Goal: Information Seeking & Learning: Learn about a topic

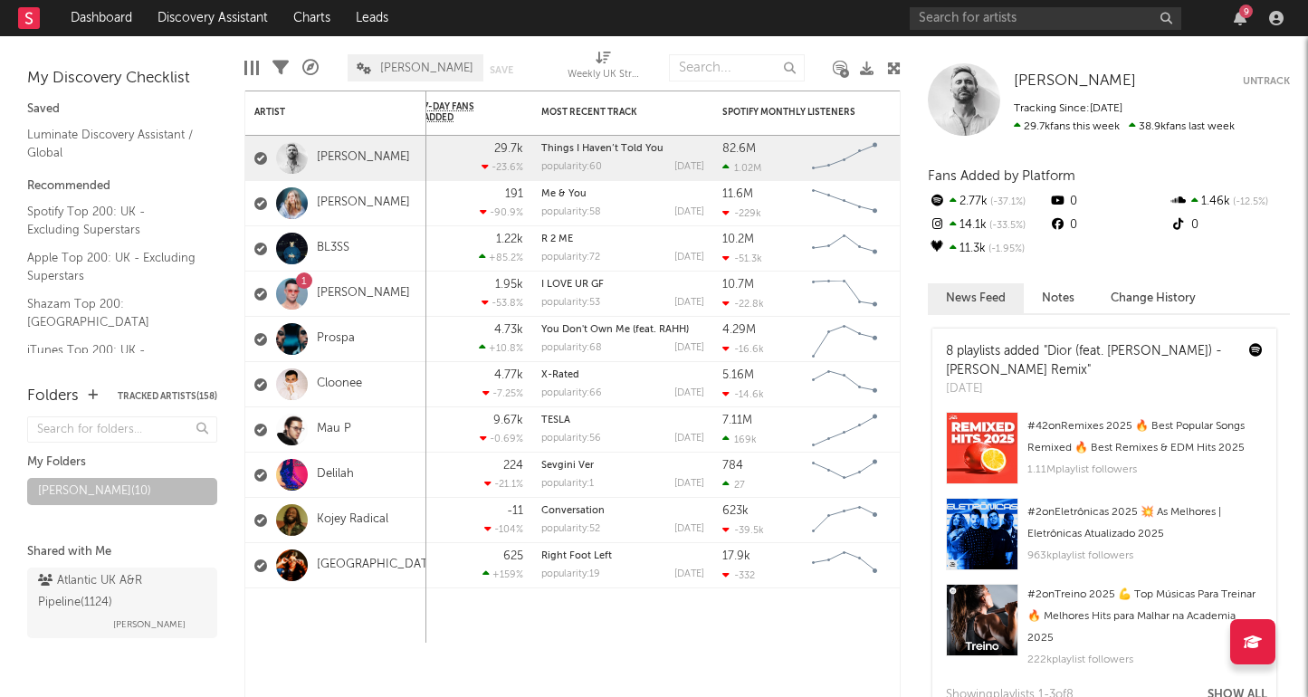
drag, startPoint x: 1020, startPoint y: 34, endPoint x: 1023, endPoint y: 22, distance: 13.0
click at [1022, 30] on div "9" at bounding box center [1100, 18] width 380 height 36
click at [1022, 21] on input "text" at bounding box center [1046, 18] width 272 height 23
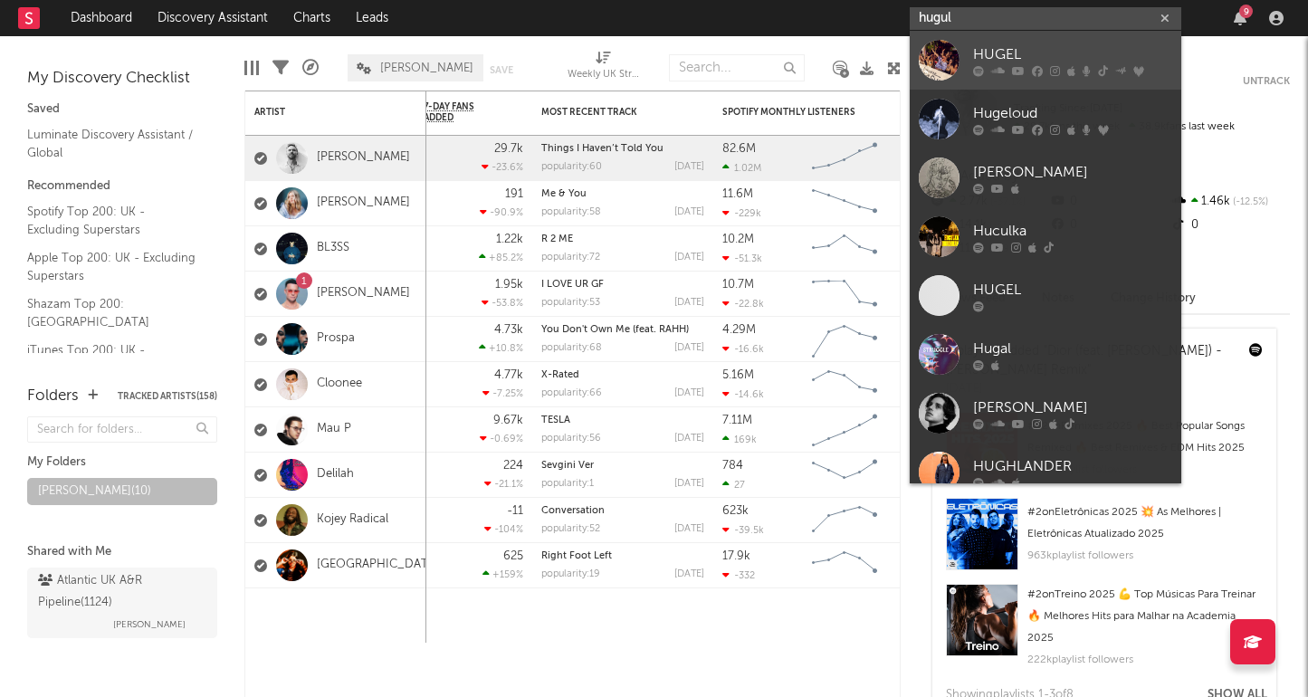
type input "hugul"
click at [983, 55] on div "HUGEL" at bounding box center [1072, 54] width 199 height 22
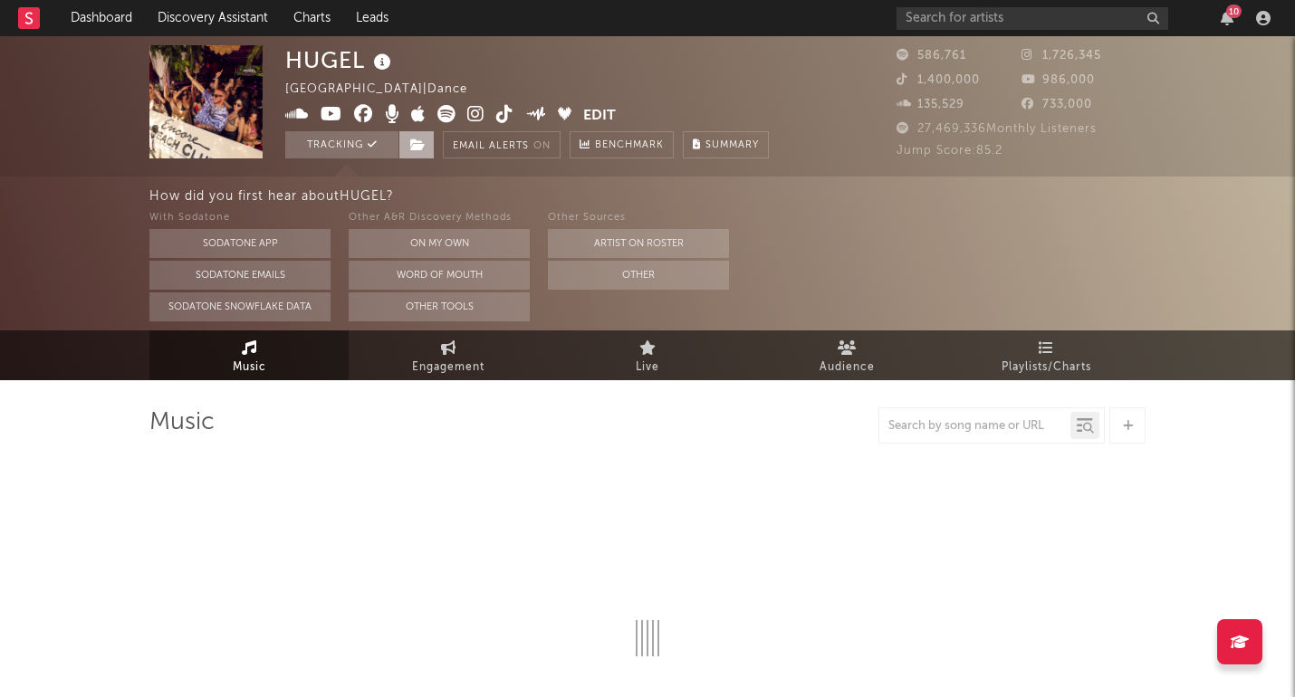
click at [420, 147] on icon at bounding box center [417, 145] width 15 height 13
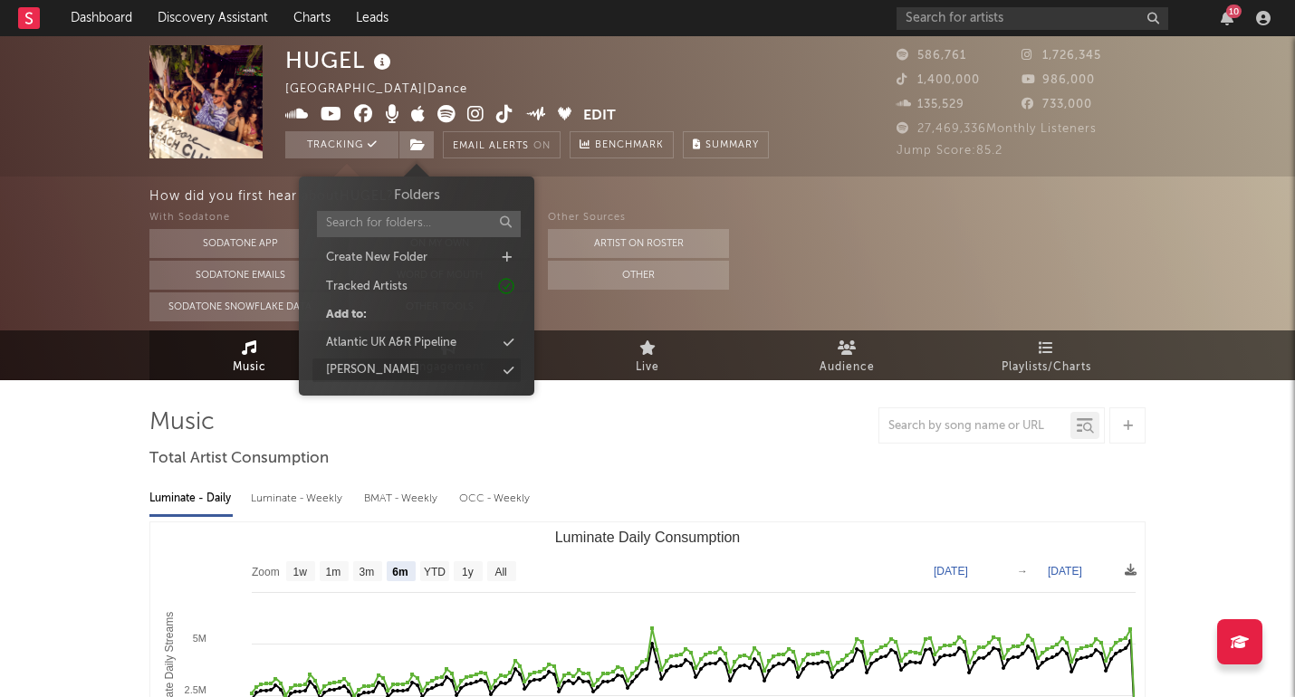
click at [428, 367] on div "[PERSON_NAME]" at bounding box center [416, 371] width 208 height 24
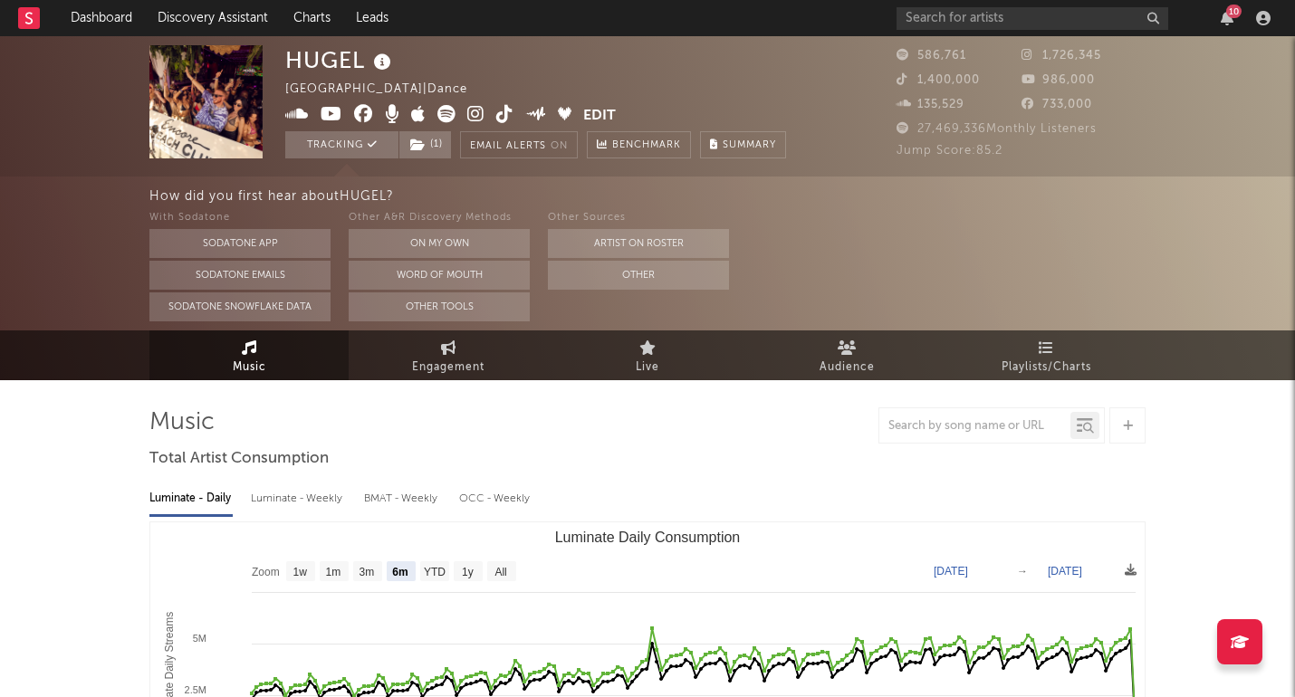
click at [64, 321] on div "How did you first hear about HUGEL ? With Sodatone Sodatone App Sodatone Emails…" at bounding box center [647, 254] width 1295 height 154
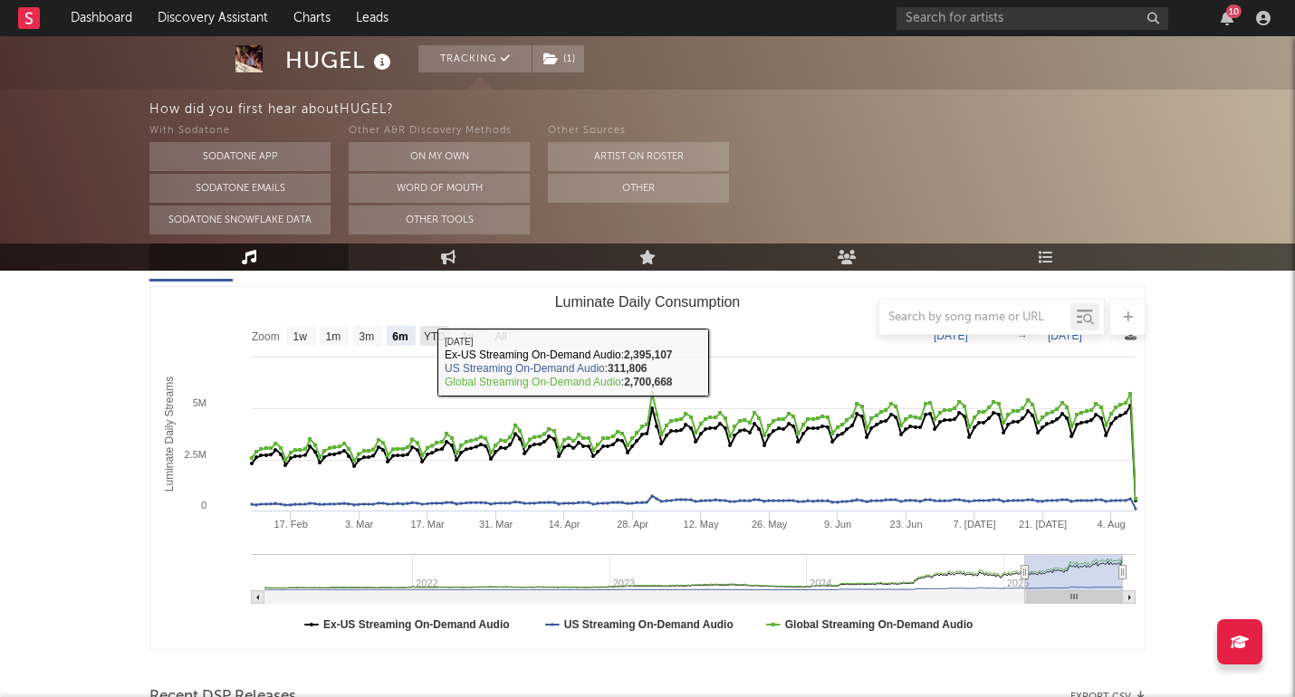
click at [432, 339] on text "YTD" at bounding box center [435, 336] width 22 height 13
select select "YTD"
type input "2025-01-01"
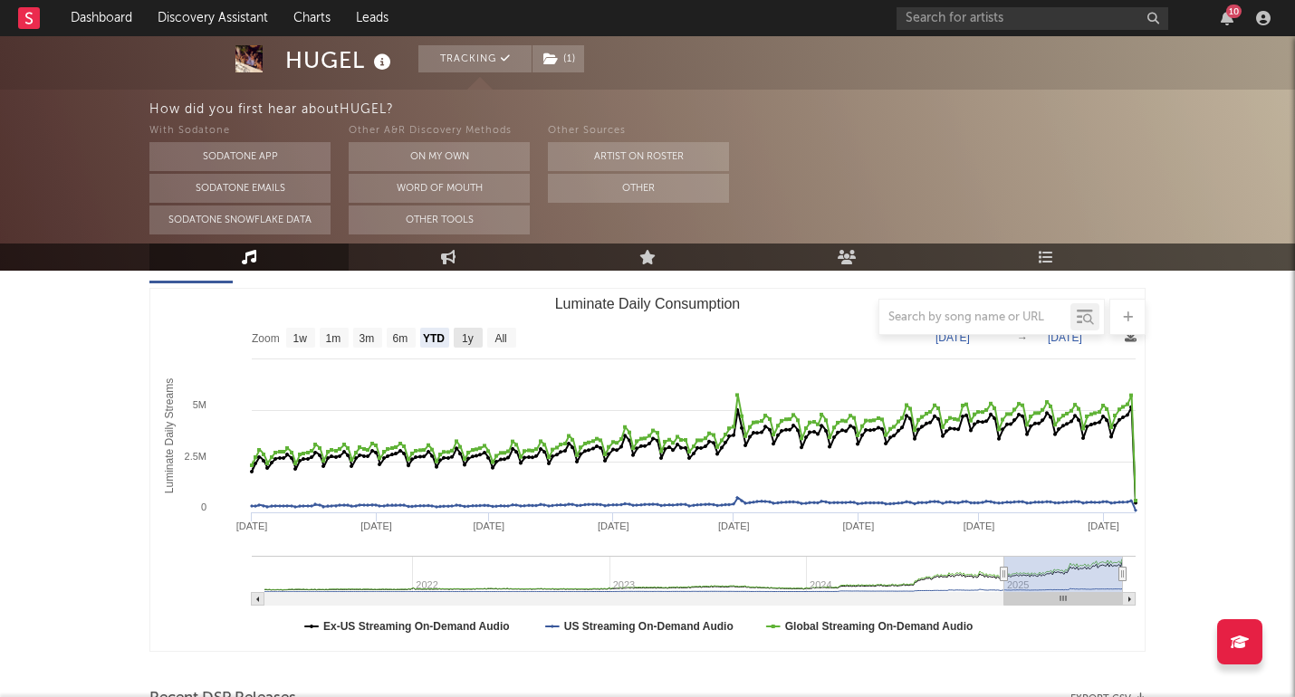
click at [455, 338] on rect "Luminate Daily Consumption" at bounding box center [468, 338] width 29 height 20
select select "1y"
type input "2024-08-09"
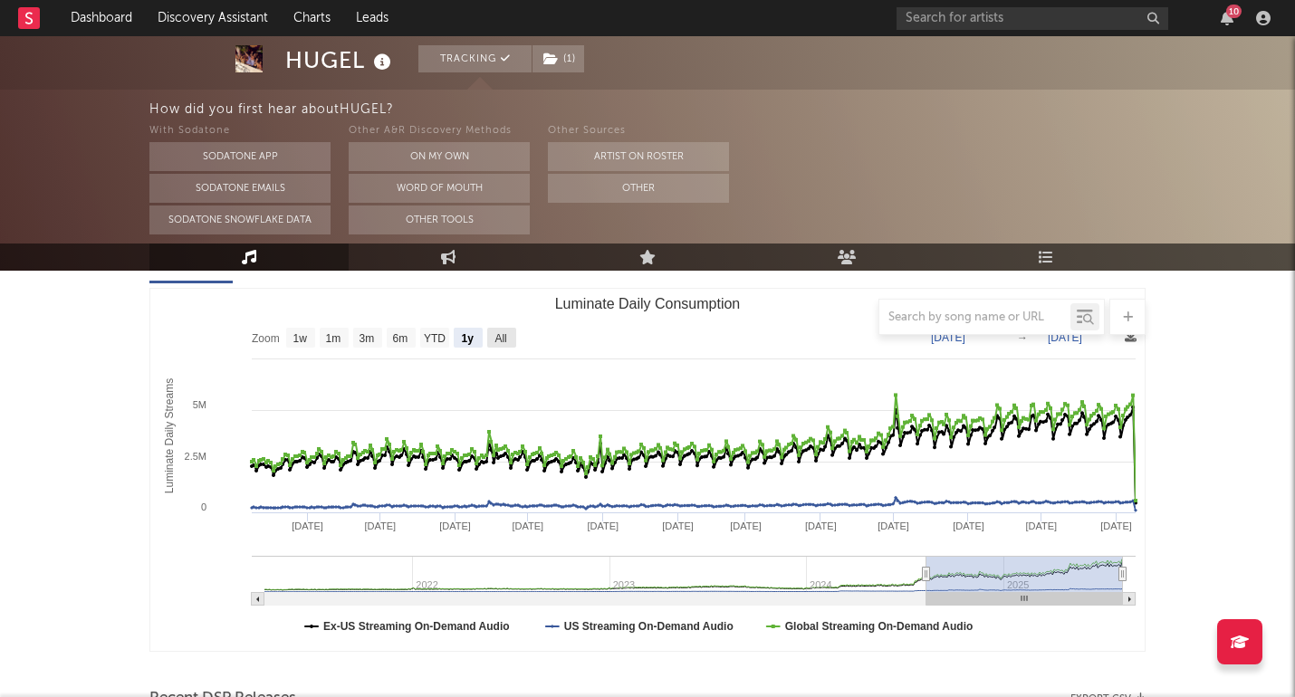
click at [503, 337] on text "All" at bounding box center [500, 338] width 12 height 13
select select "All"
type input "2021-03-31"
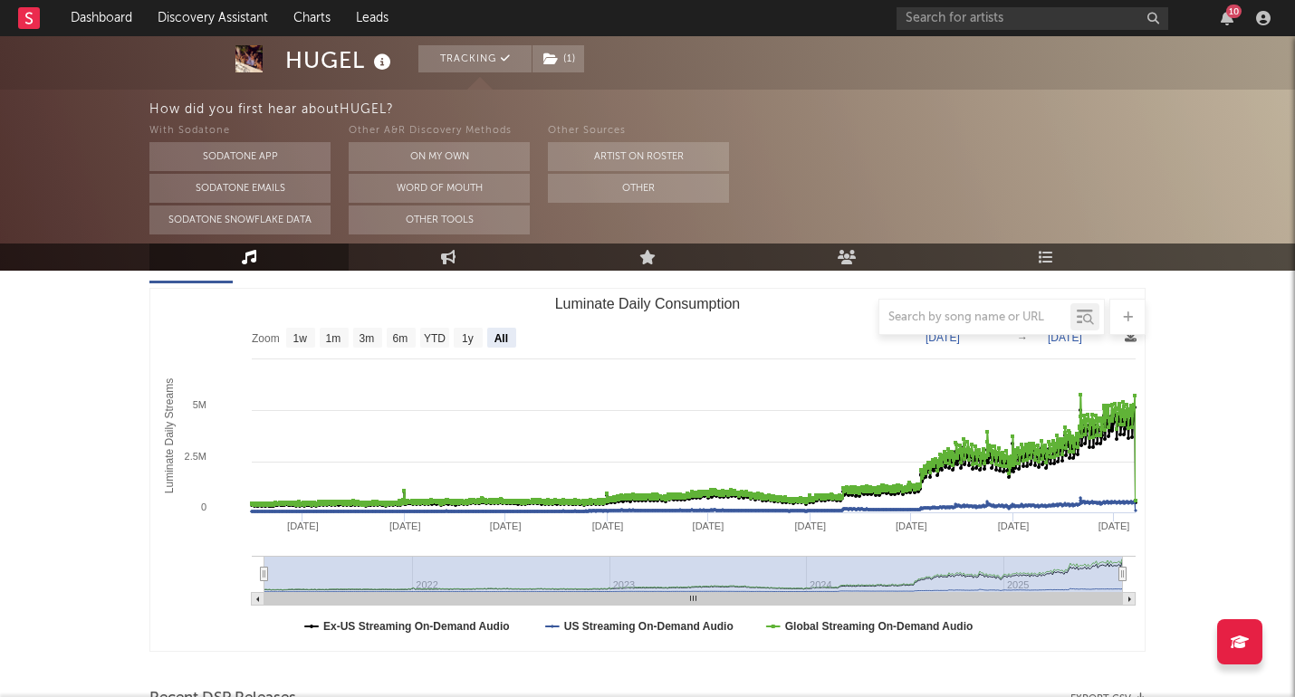
scroll to position [0, 0]
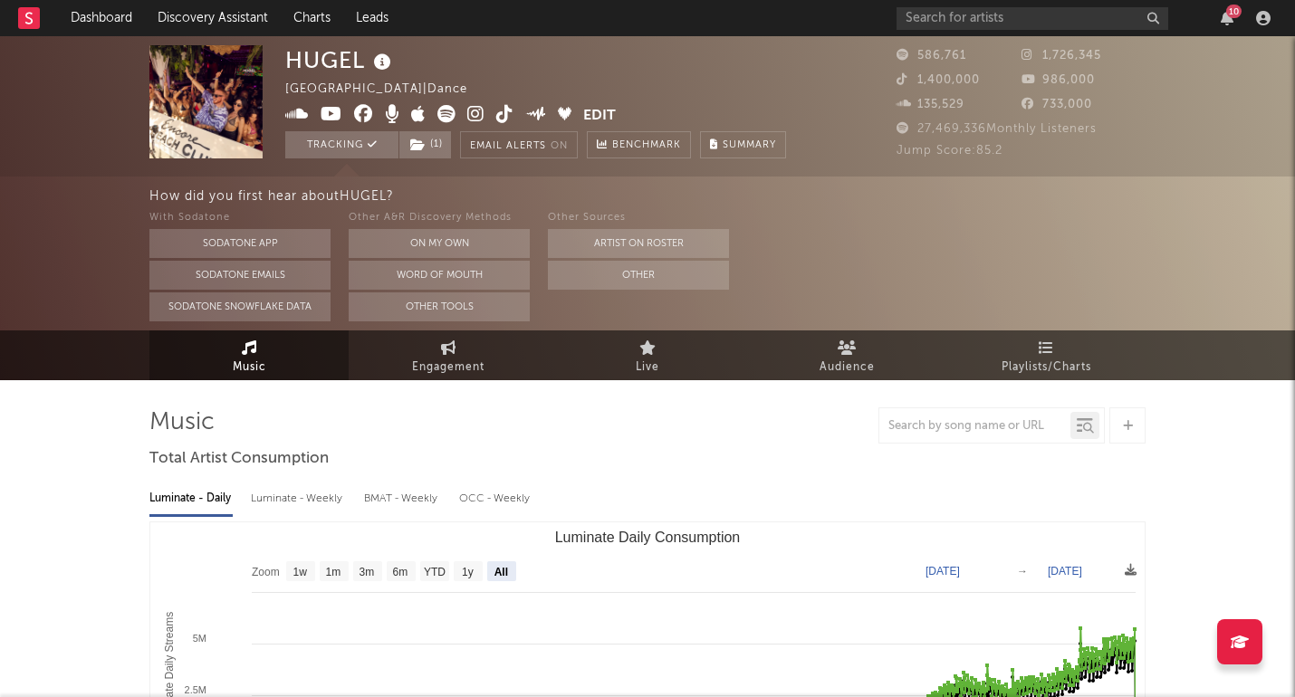
click at [471, 111] on icon at bounding box center [475, 114] width 17 height 18
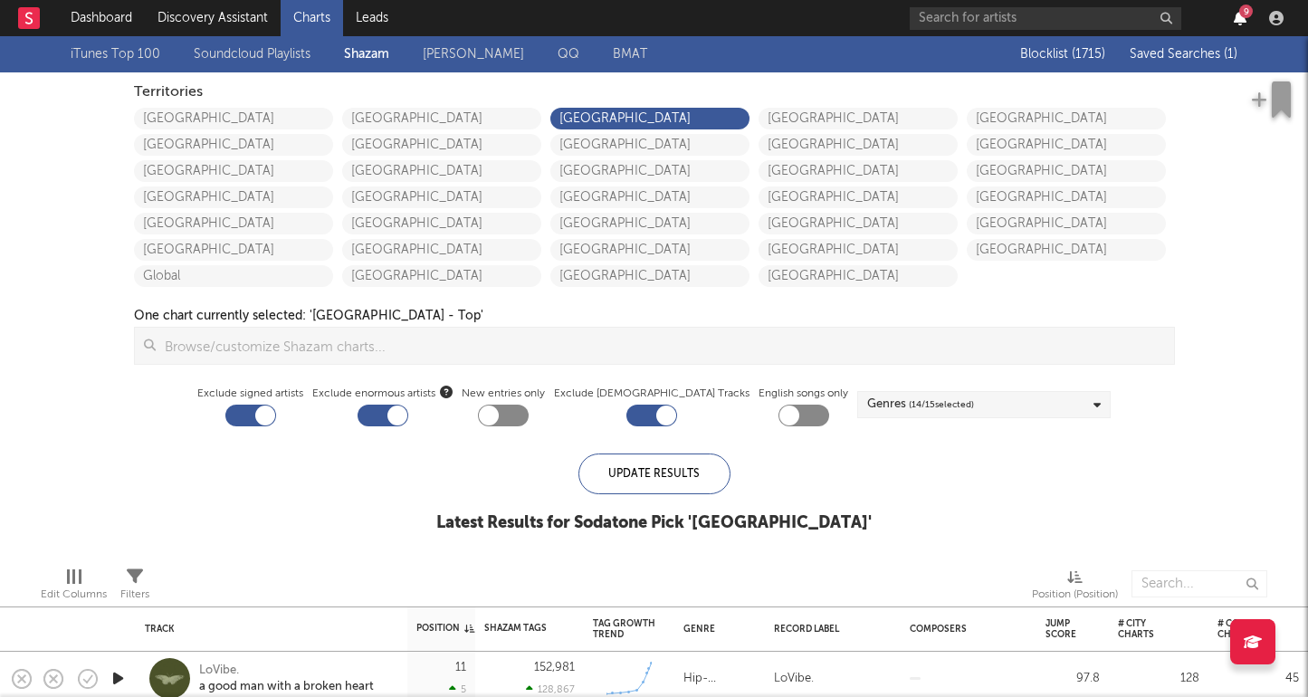
click at [1238, 12] on icon "button" at bounding box center [1240, 18] width 13 height 14
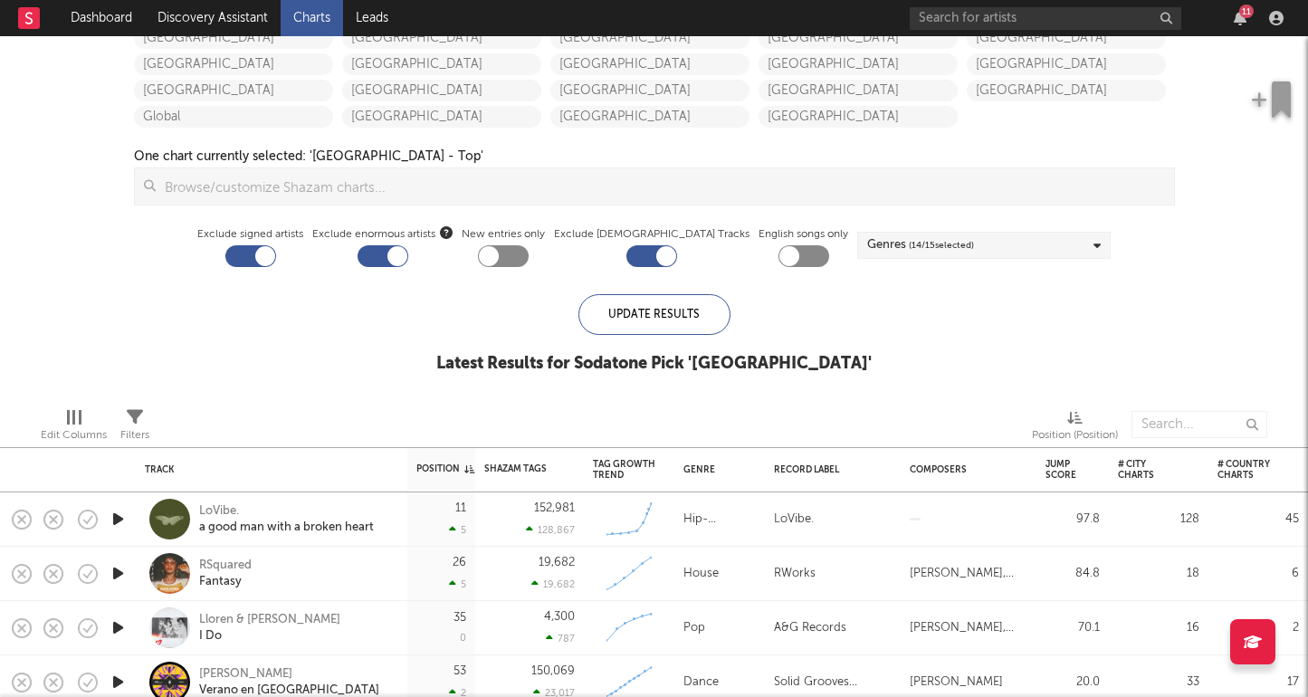
click at [109, 512] on icon "button" at bounding box center [118, 519] width 19 height 23
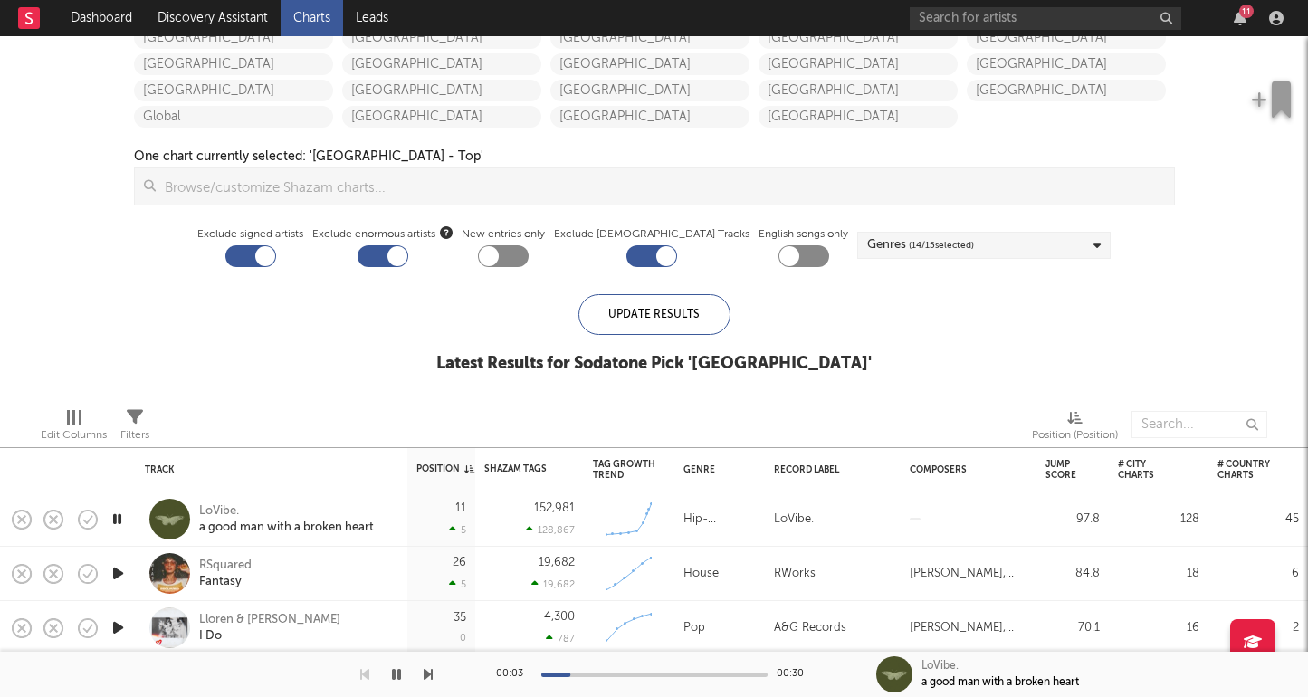
click at [617, 670] on div "00:03 00:30" at bounding box center [654, 674] width 317 height 45
drag, startPoint x: 625, startPoint y: 675, endPoint x: 642, endPoint y: 675, distance: 17.2
click at [625, 675] on div at bounding box center [654, 675] width 226 height 5
click at [675, 674] on div at bounding box center [654, 675] width 226 height 5
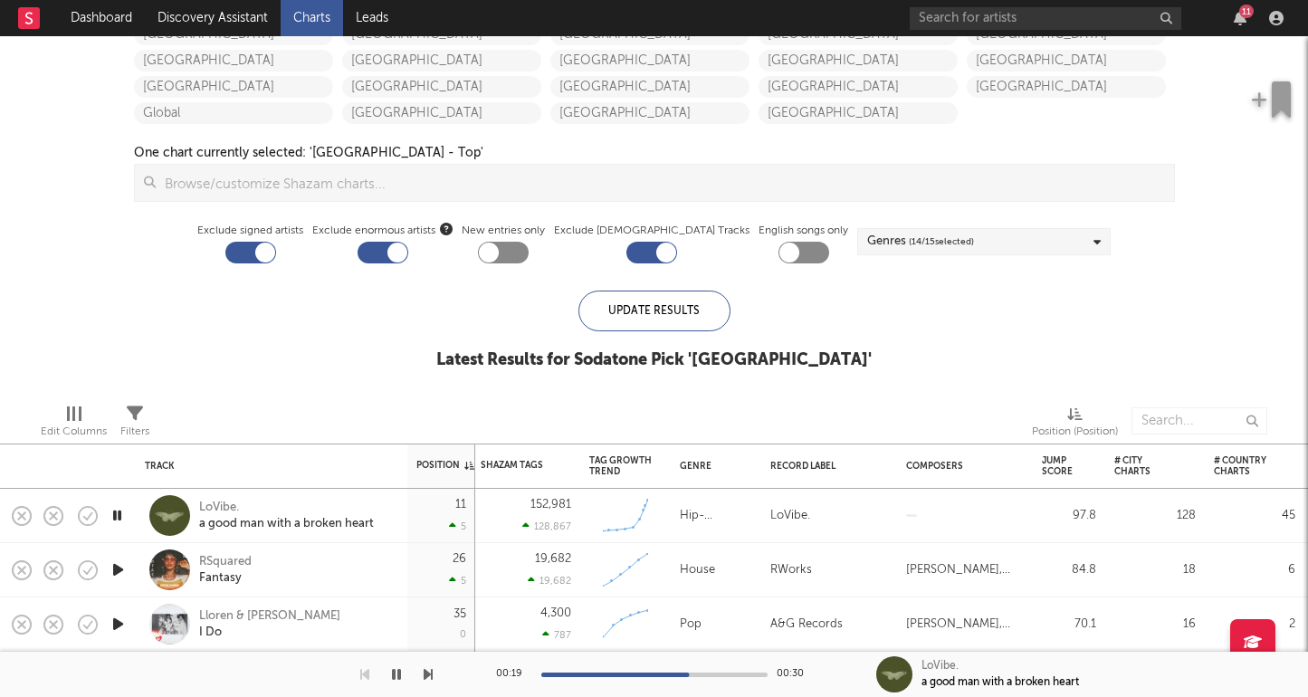
click at [123, 570] on icon "button" at bounding box center [118, 570] width 19 height 23
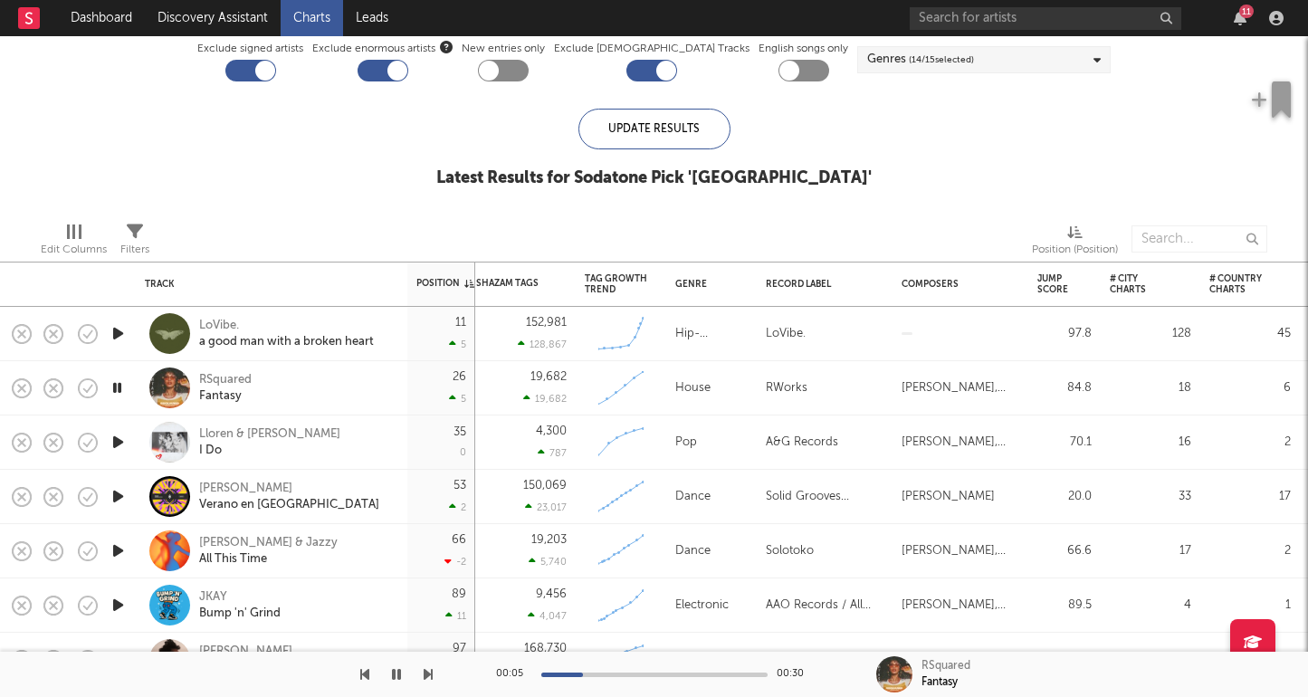
click at [635, 673] on div at bounding box center [654, 675] width 226 height 5
click at [123, 443] on icon "button" at bounding box center [118, 442] width 19 height 23
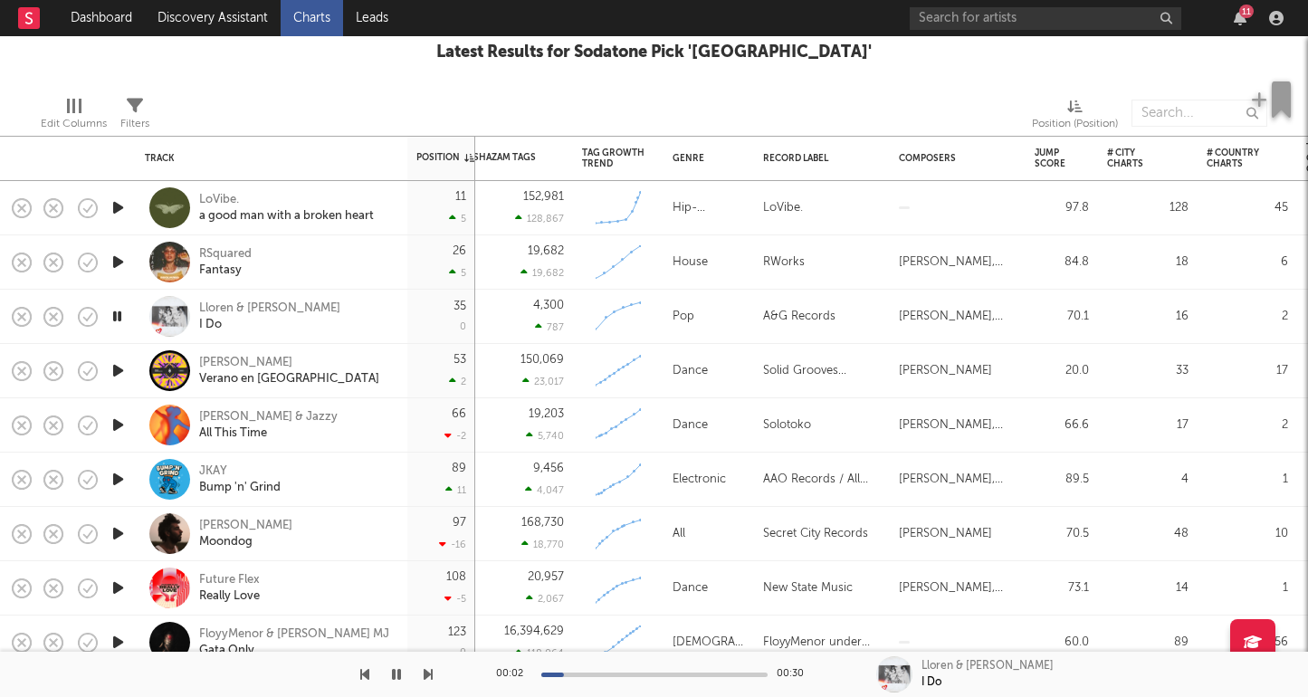
click at [114, 385] on div at bounding box center [118, 371] width 36 height 54
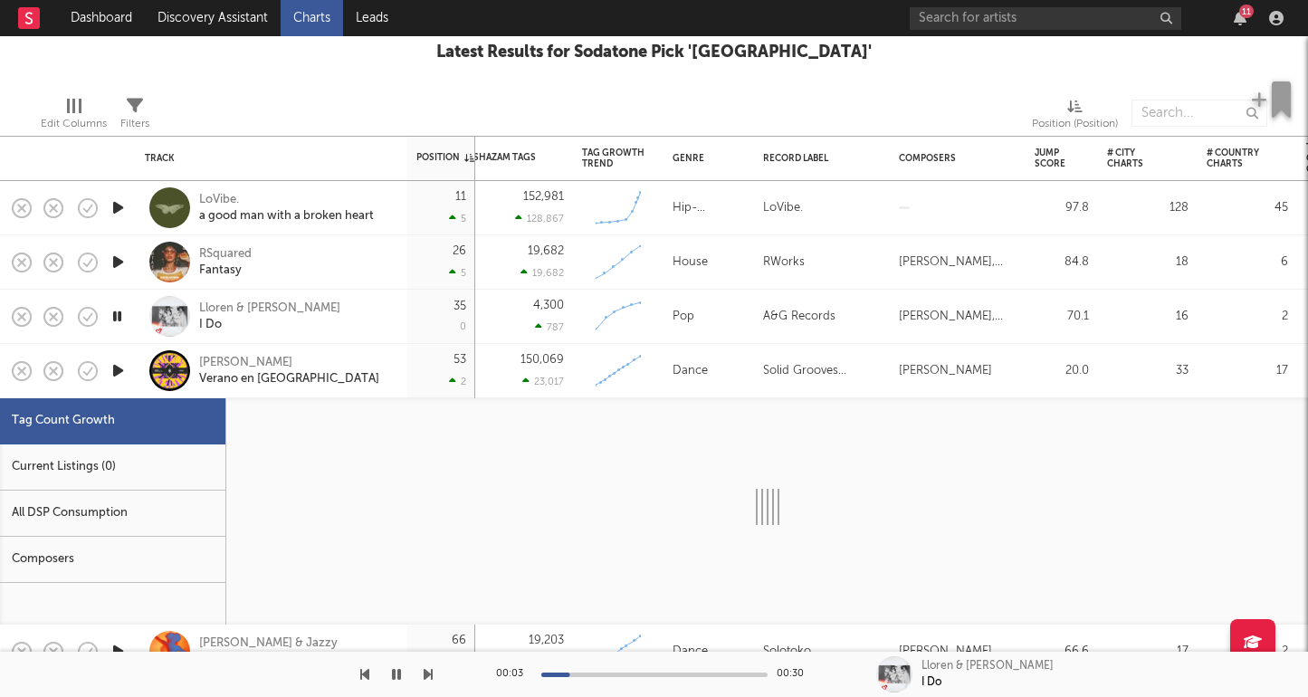
click at [118, 374] on icon "button" at bounding box center [118, 370] width 19 height 23
select select "1w"
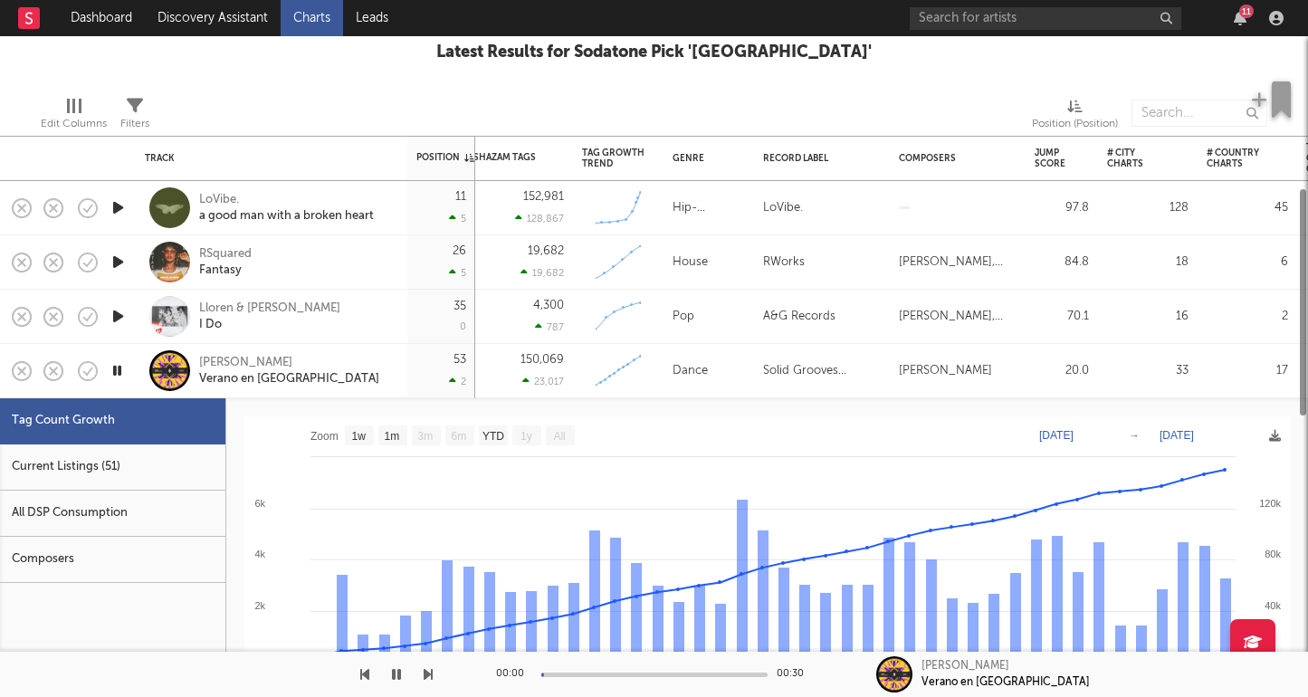
click at [370, 382] on div "Toman Verano en NY" at bounding box center [296, 371] width 195 height 33
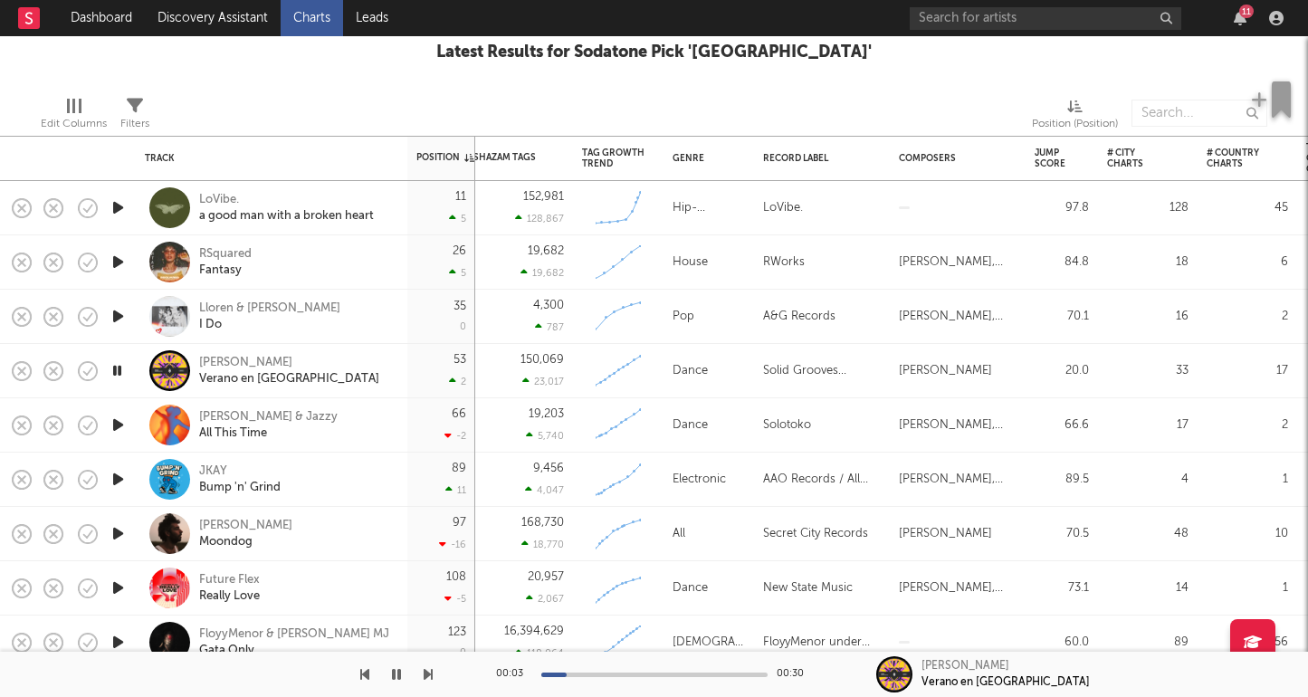
click at [113, 587] on icon "button" at bounding box center [118, 588] width 19 height 23
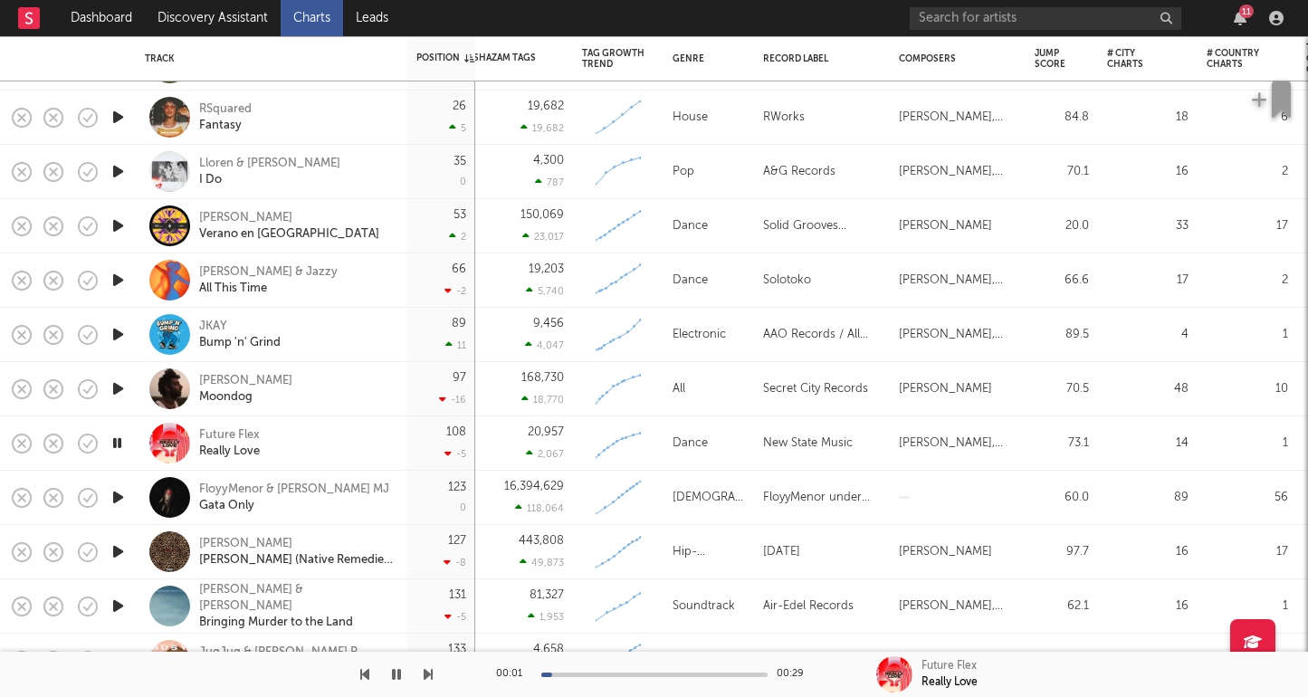
click at [118, 494] on icon "button" at bounding box center [118, 497] width 19 height 23
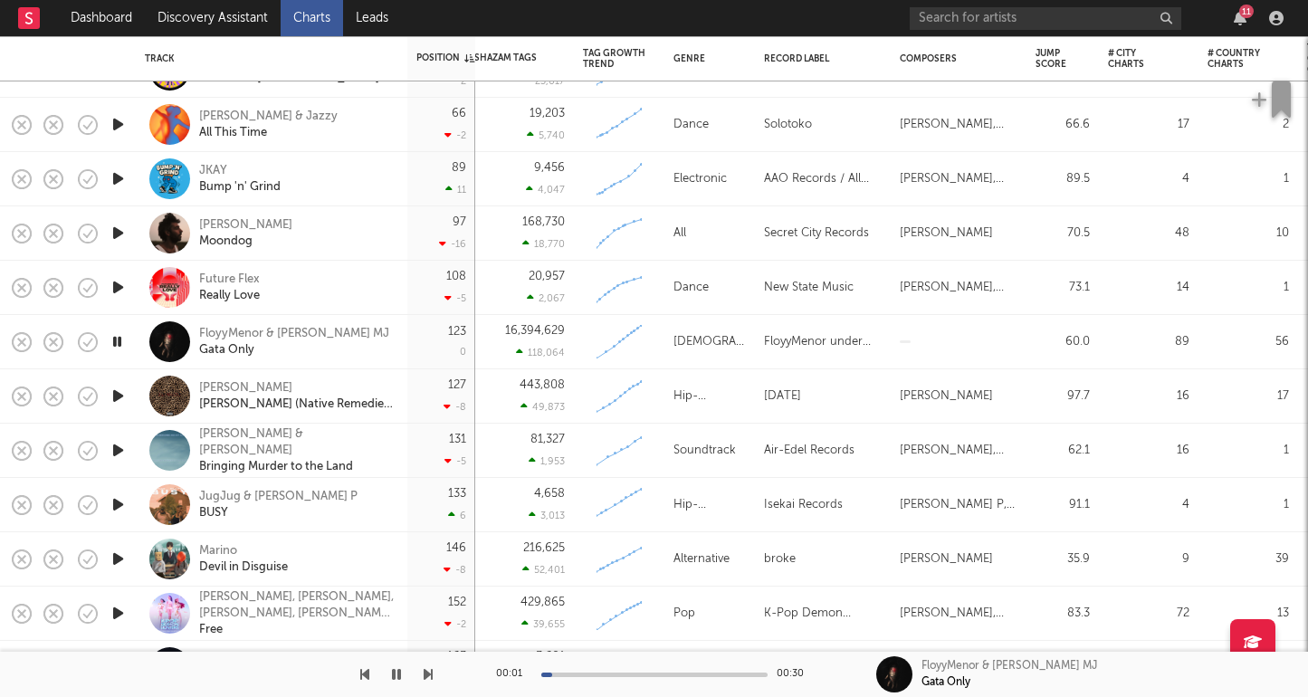
click at [118, 398] on icon "button" at bounding box center [118, 396] width 19 height 23
click at [116, 449] on icon "button" at bounding box center [118, 450] width 19 height 23
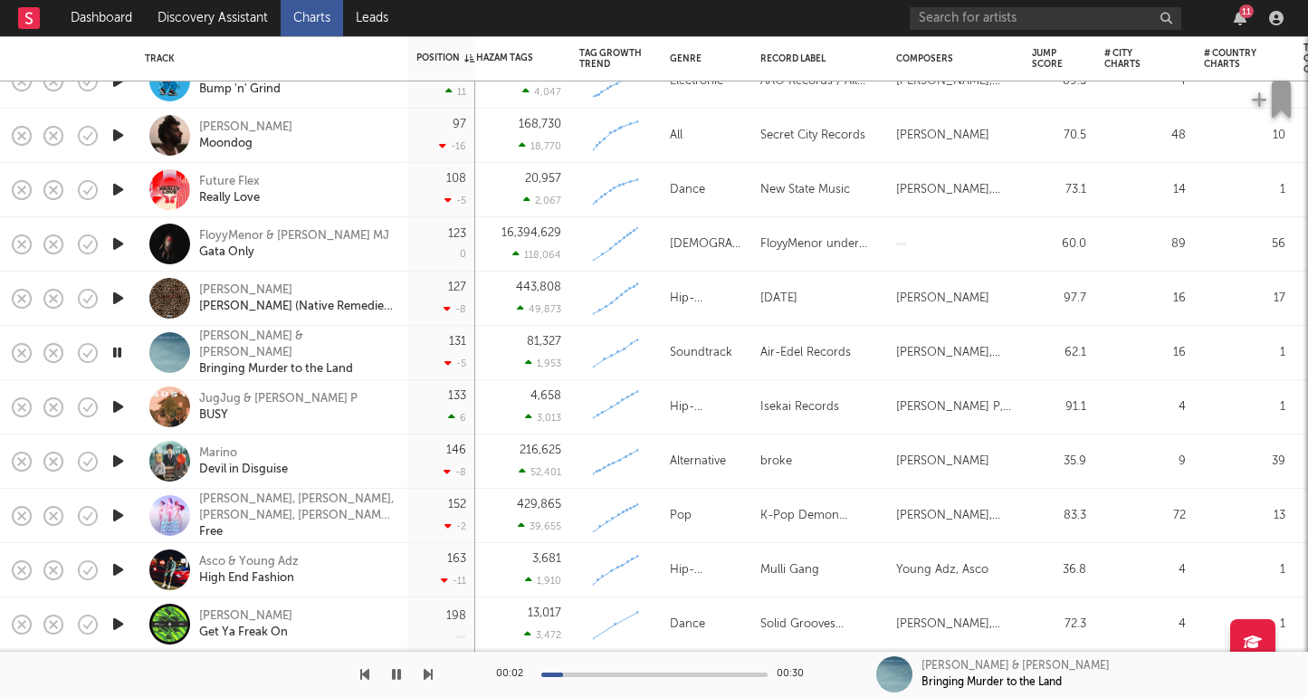
click at [112, 572] on icon "button" at bounding box center [118, 570] width 19 height 23
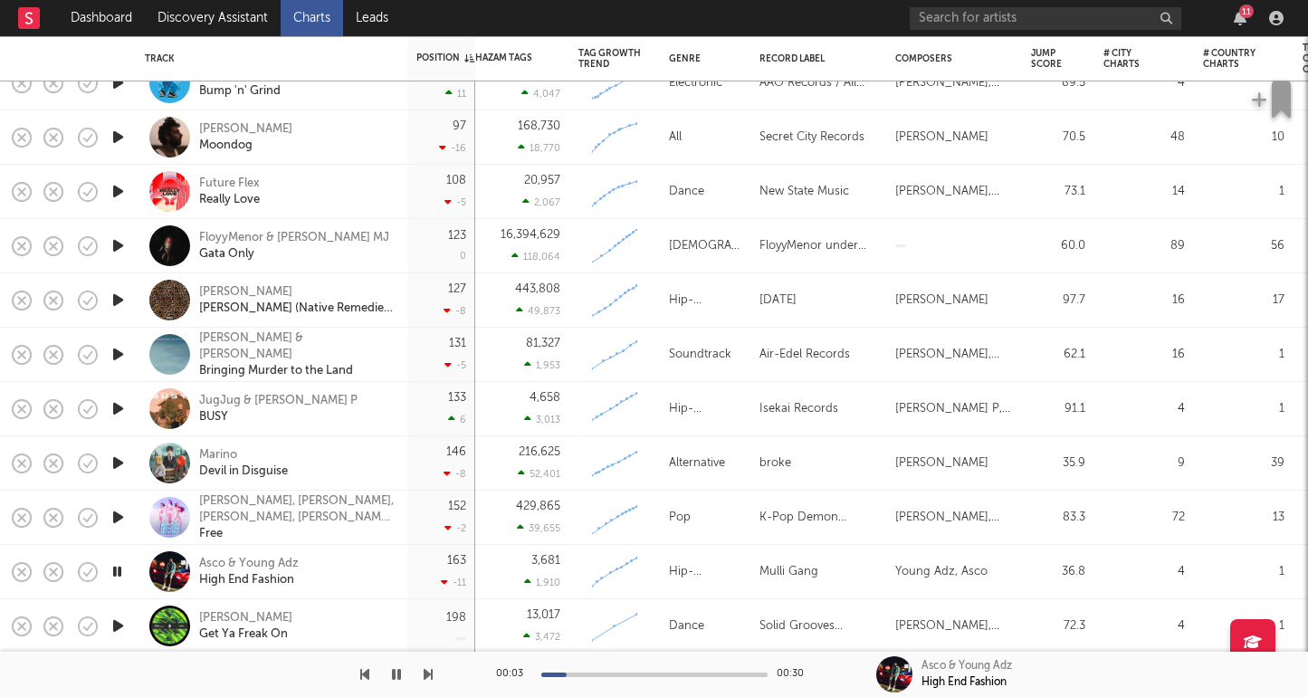
click at [1248, 20] on div "11" at bounding box center [1240, 18] width 27 height 14
click at [1242, 22] on icon "button" at bounding box center [1240, 18] width 13 height 14
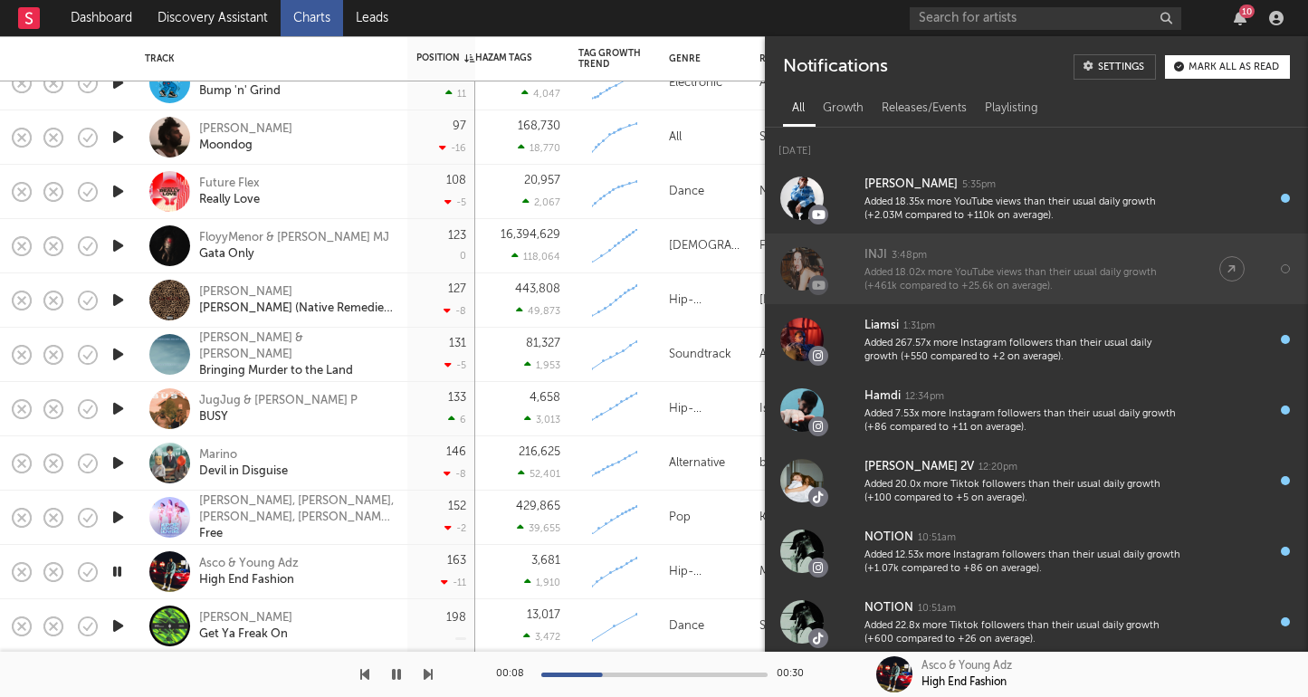
click at [982, 282] on div "Added 18.02x more YouTube views than their usual daily growth (+461k compared t…" at bounding box center [1024, 280] width 319 height 28
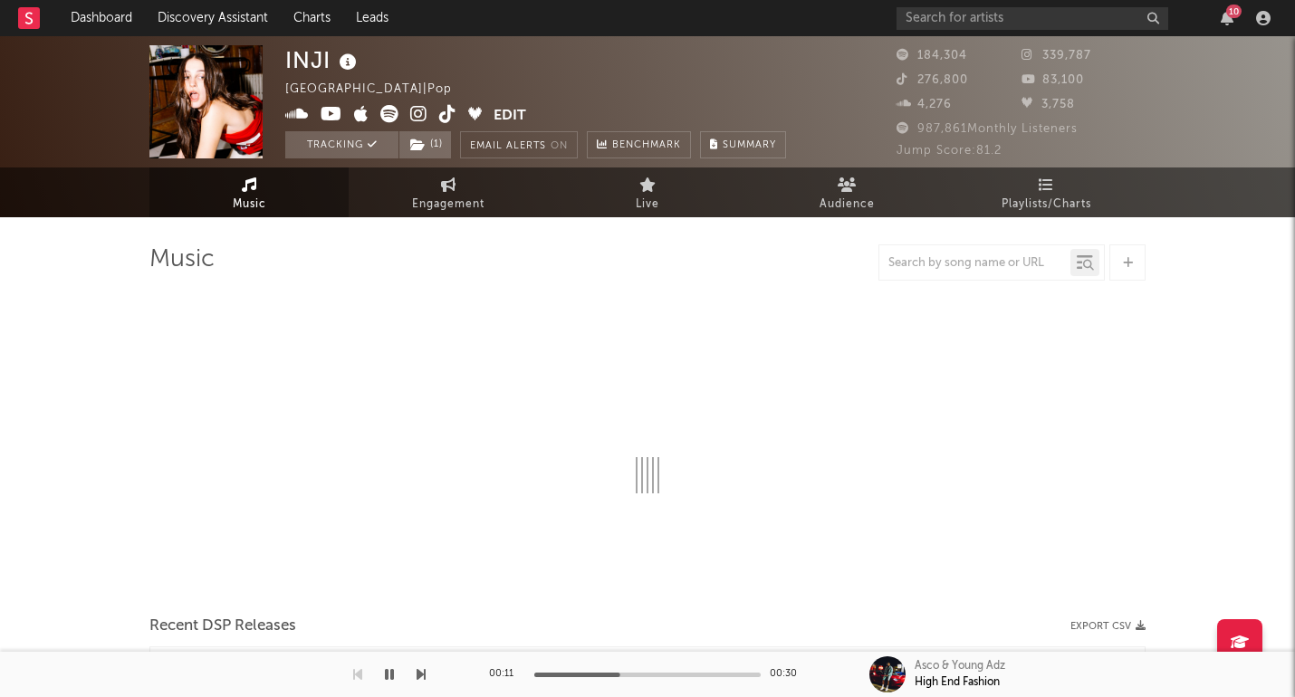
click at [336, 113] on icon at bounding box center [332, 114] width 22 height 18
select select "6m"
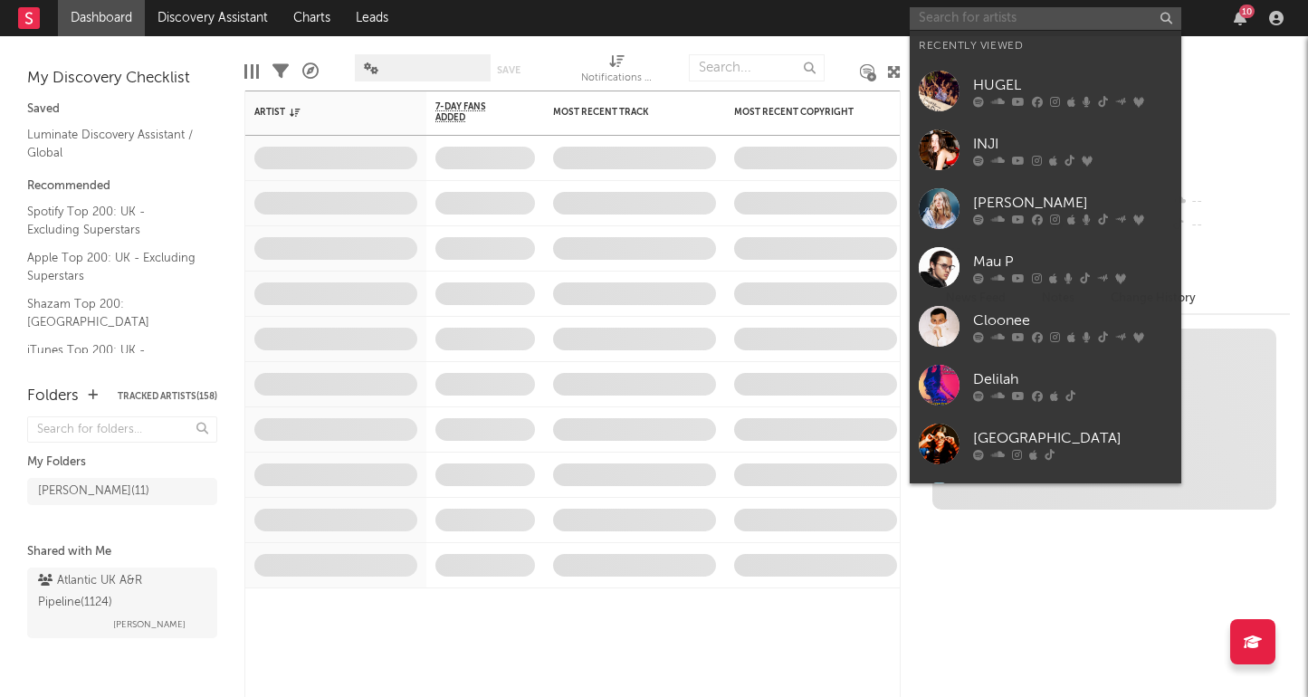
click at [1073, 17] on input "text" at bounding box center [1046, 18] width 272 height 23
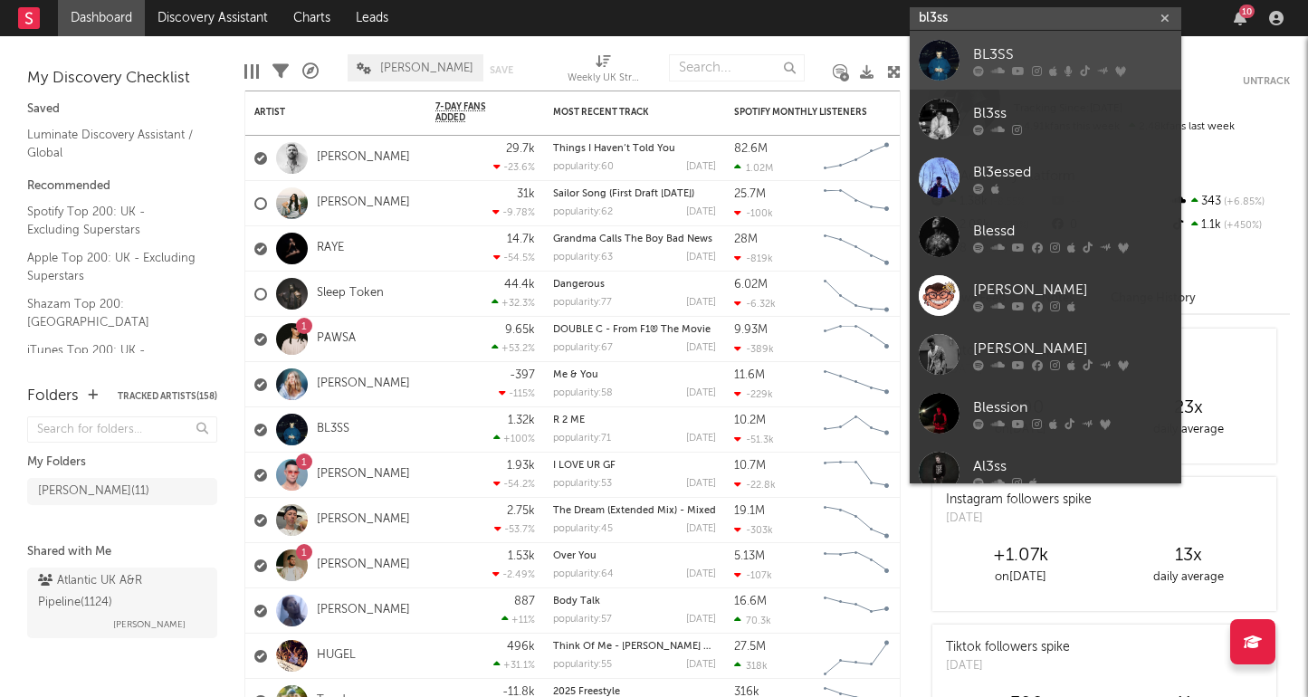
type input "bl3ss"
click at [1012, 61] on div "BL3SS" at bounding box center [1072, 54] width 199 height 22
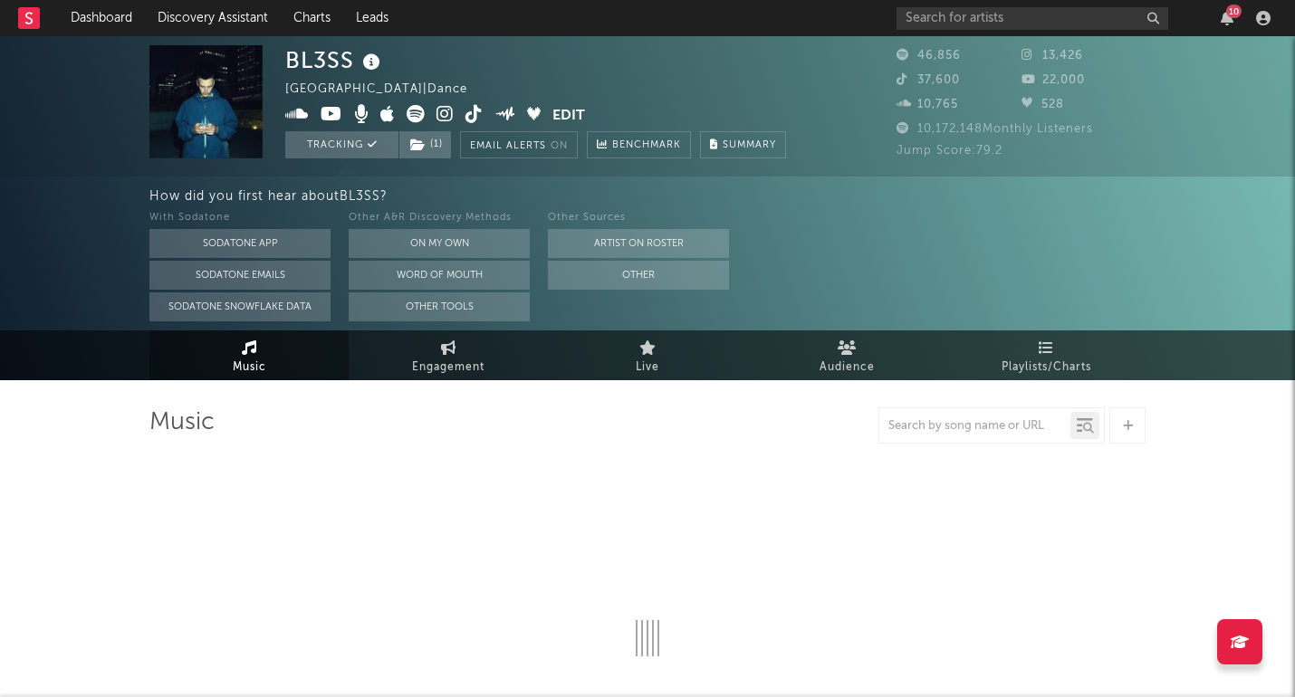
select select "6m"
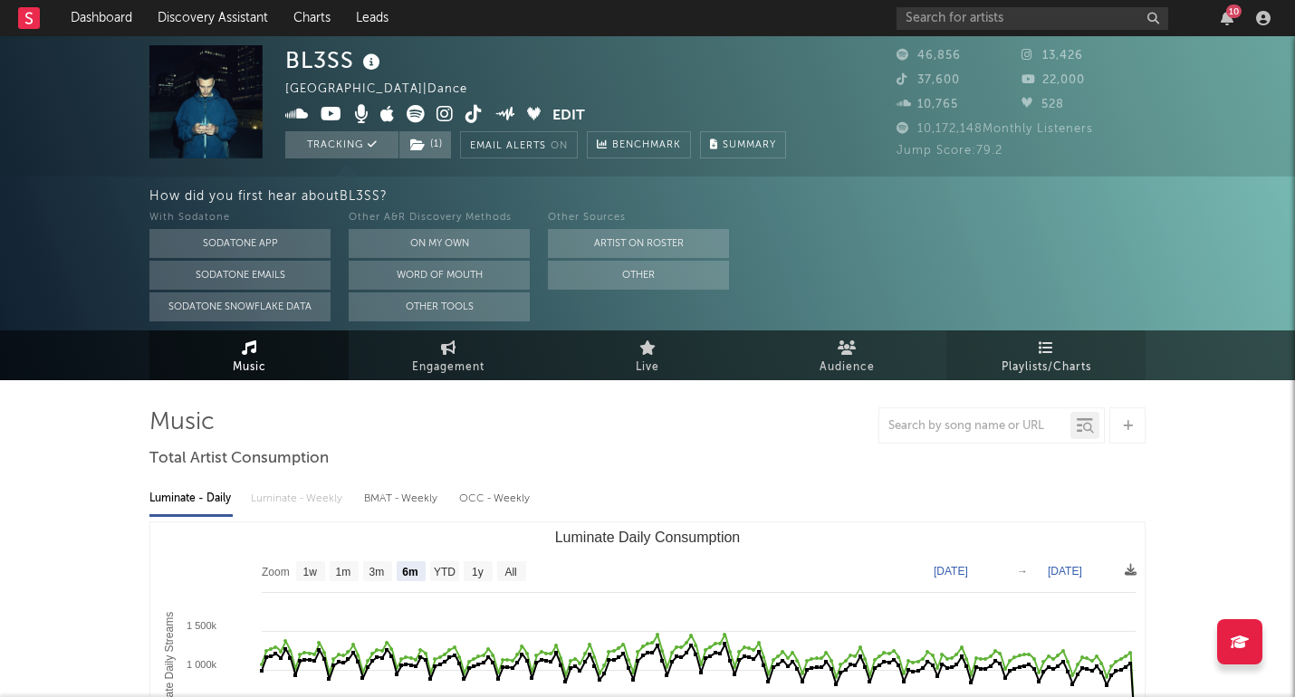
scroll to position [3, 0]
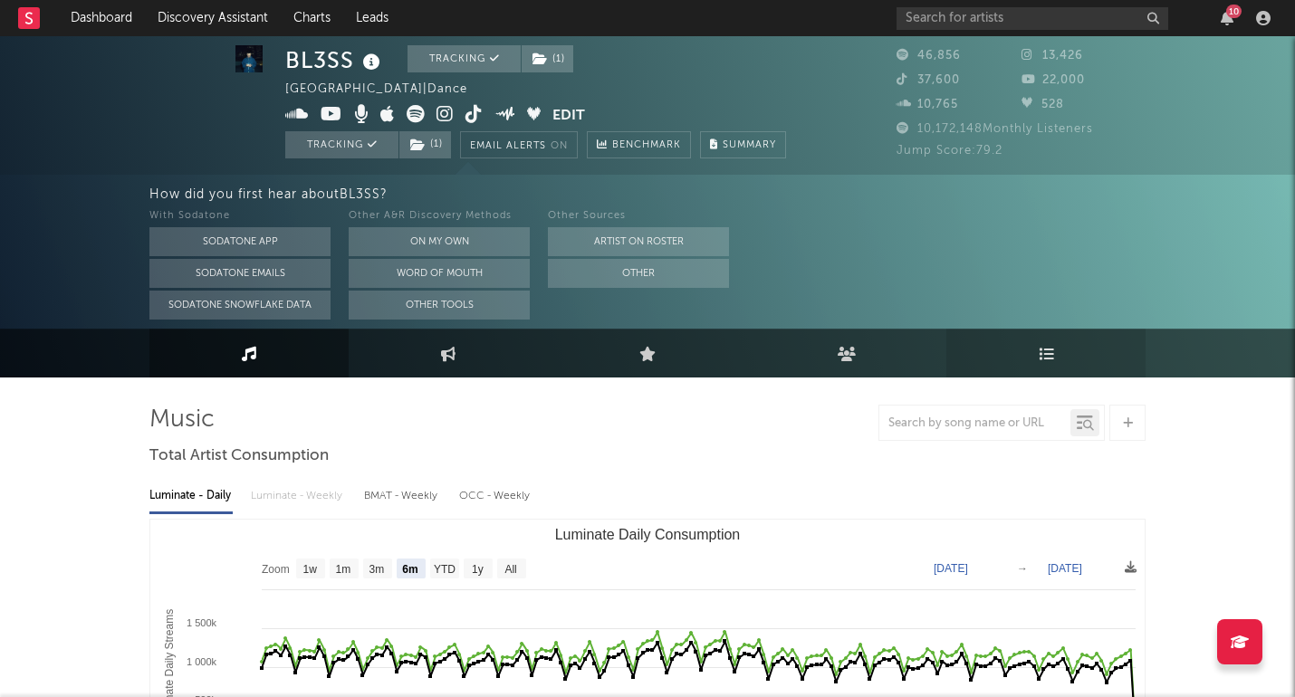
drag, startPoint x: 1017, startPoint y: 352, endPoint x: 1034, endPoint y: 354, distance: 17.3
click at [1017, 352] on link "Playlists/Charts" at bounding box center [1045, 353] width 199 height 49
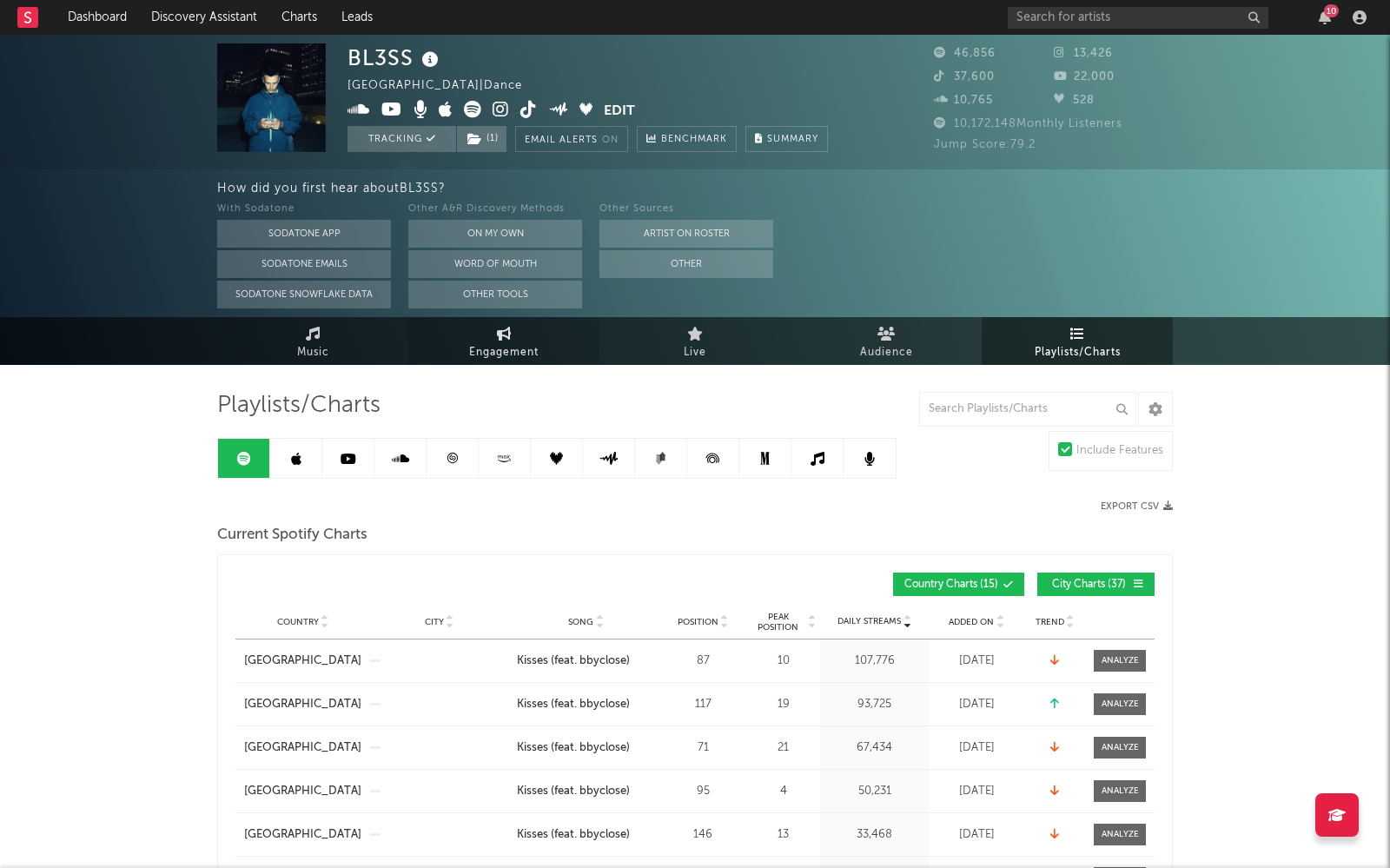
click at [474, 344] on span "Engagement" at bounding box center [504, 353] width 69 height 21
select select "1w"
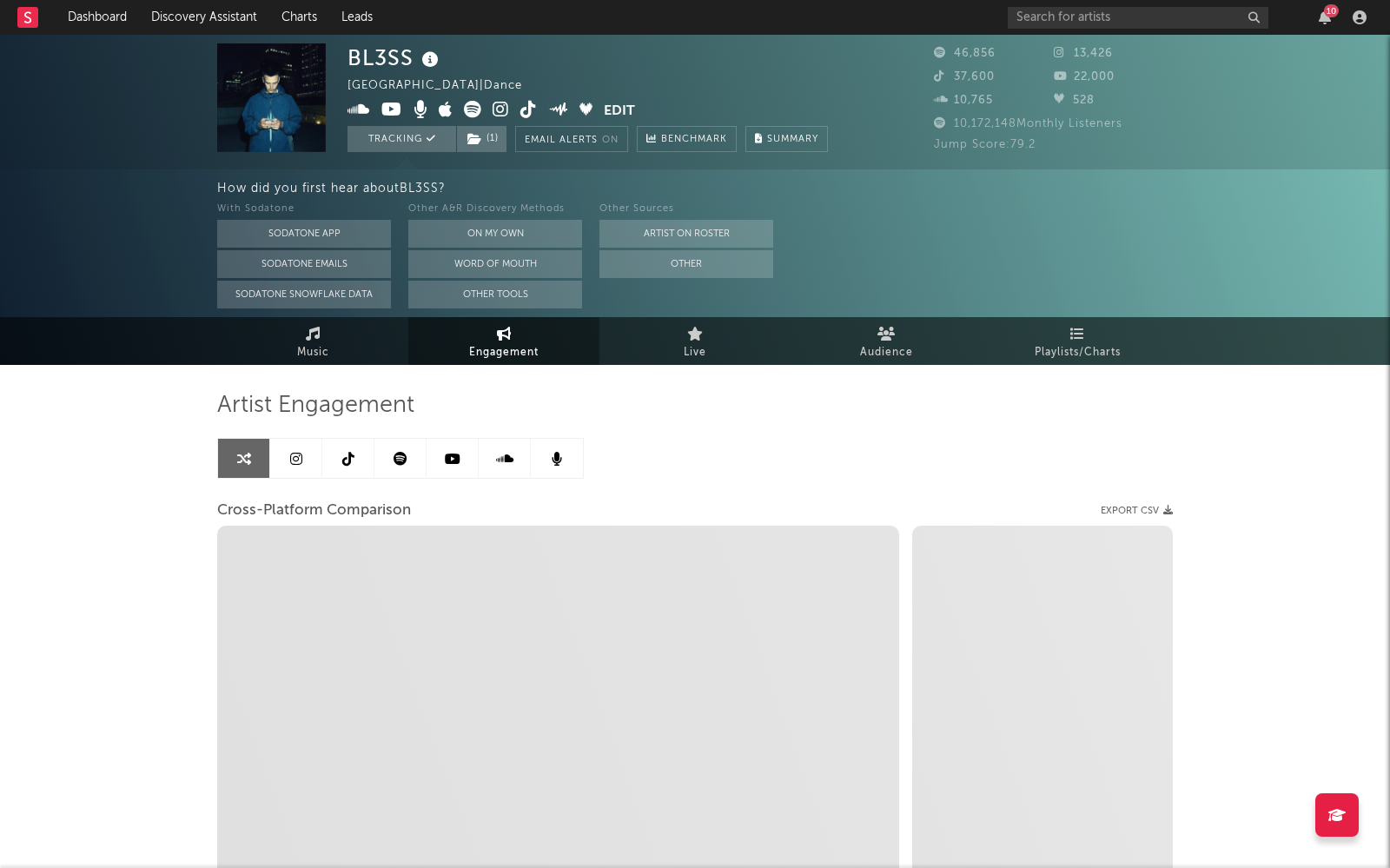
click at [496, 457] on icon at bounding box center [505, 458] width 17 height 13
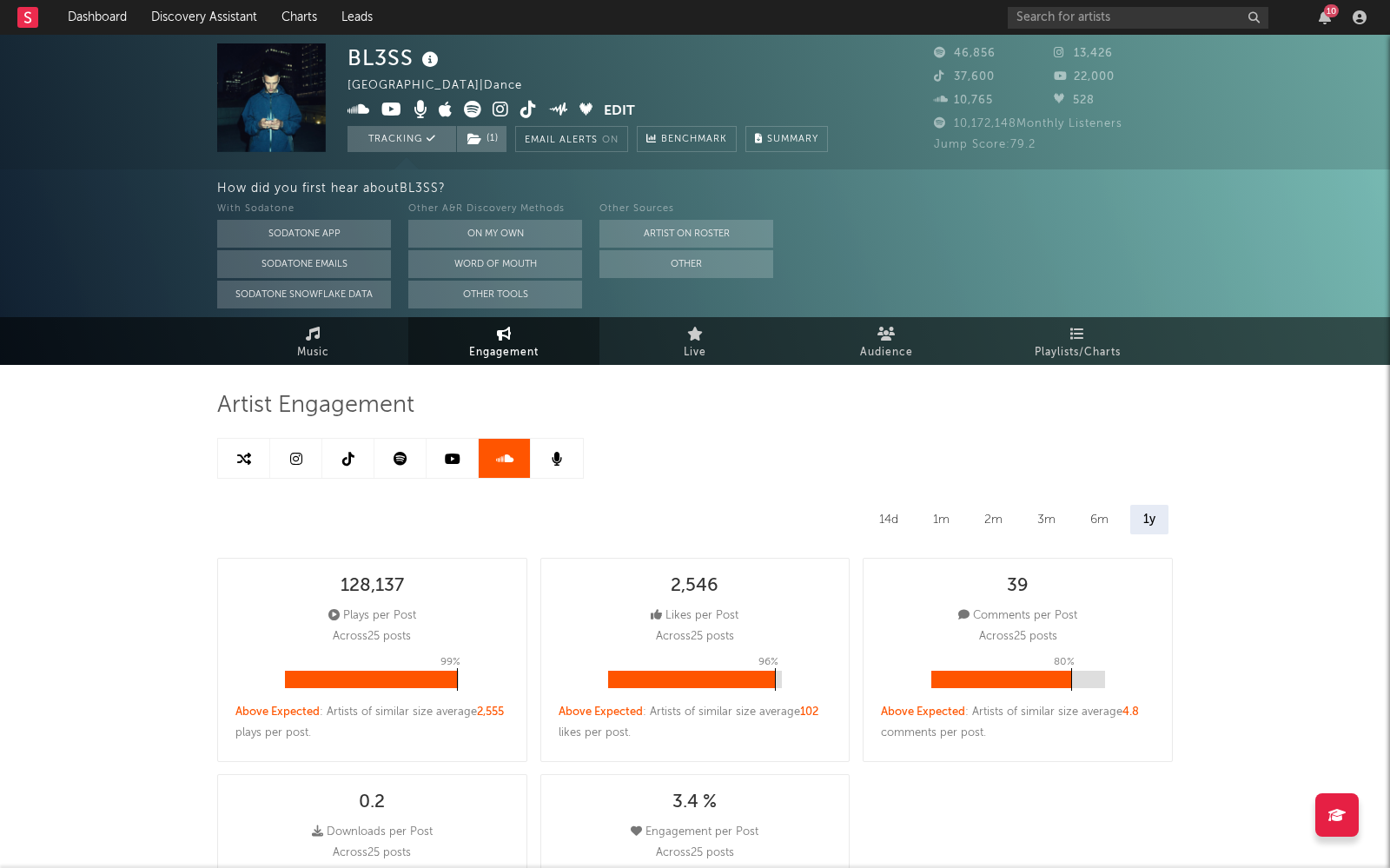
select select "6m"
click at [320, 351] on span "Music" at bounding box center [314, 353] width 33 height 21
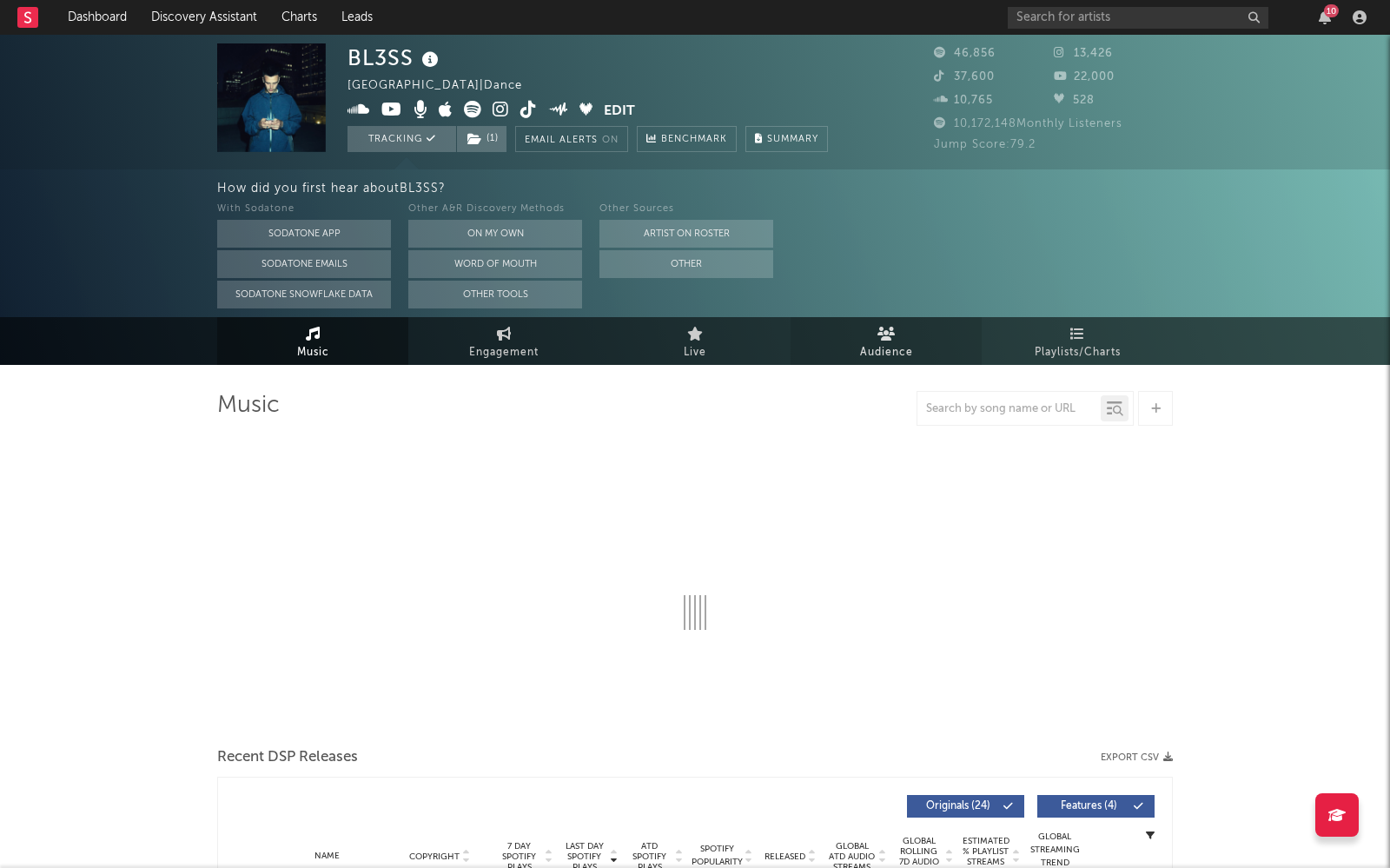
click at [878, 357] on span "Audience" at bounding box center [885, 353] width 53 height 21
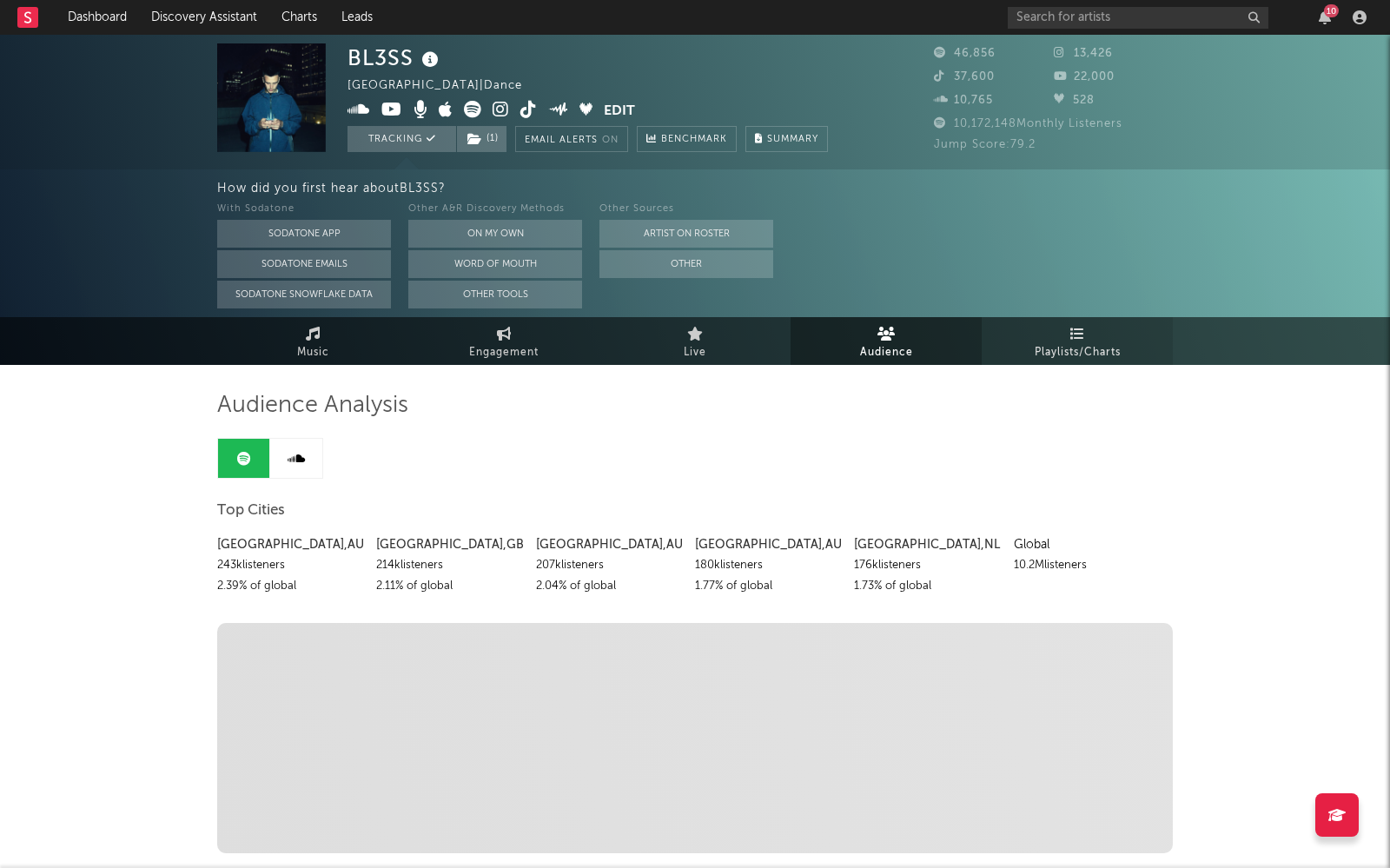
click at [1087, 344] on span "Playlists/Charts" at bounding box center [1077, 353] width 86 height 21
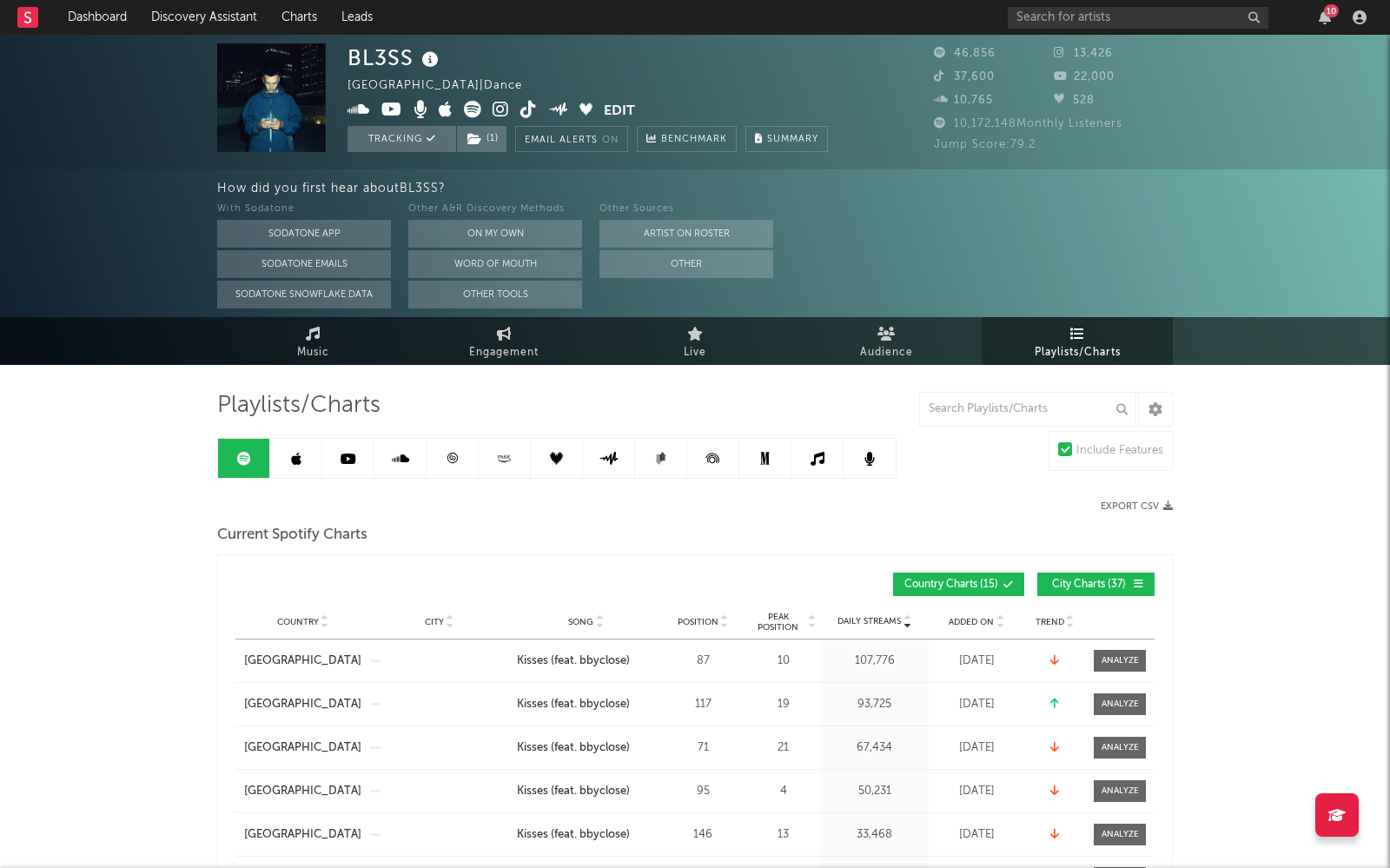
click at [410, 455] on link at bounding box center [400, 457] width 52 height 39
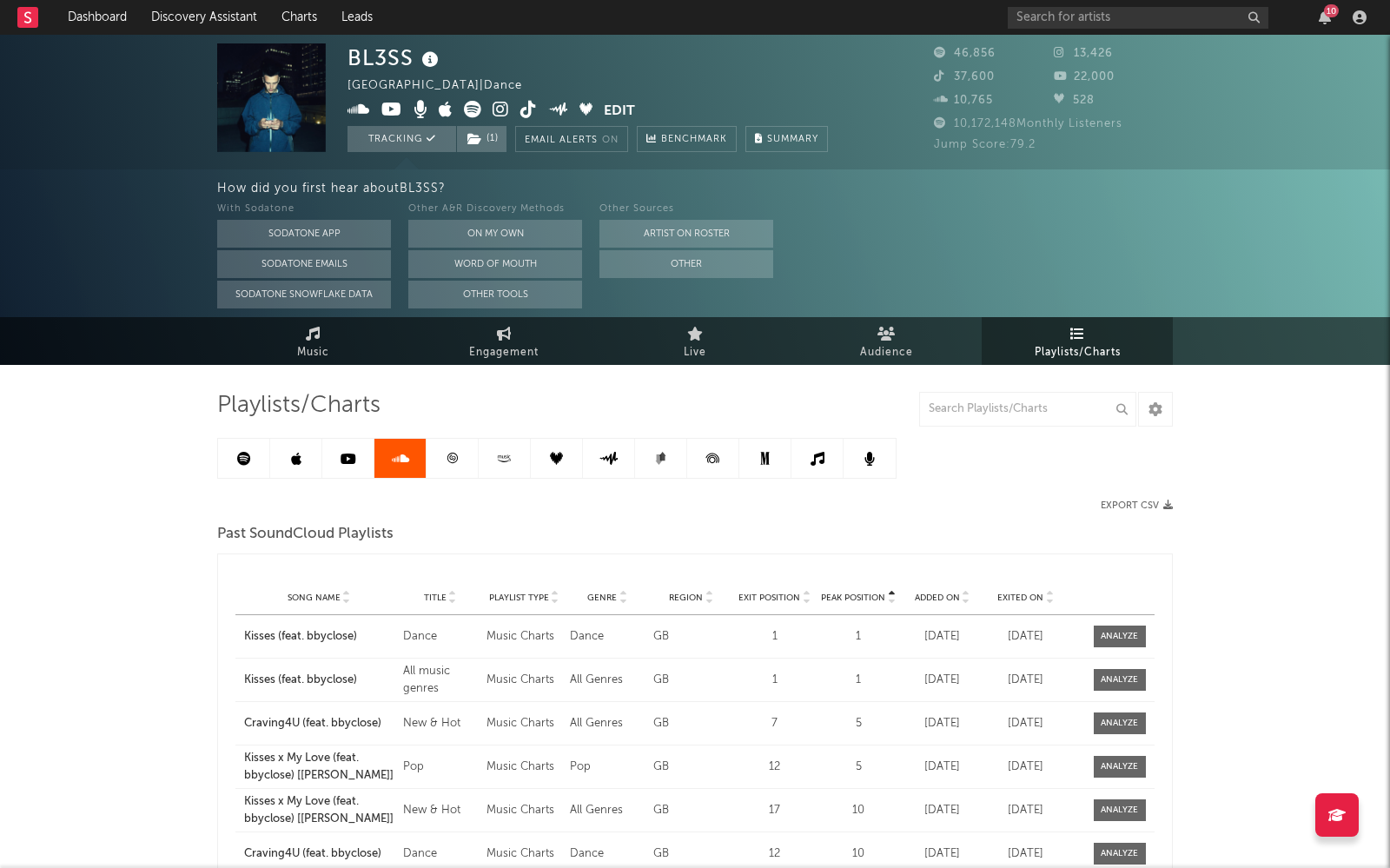
click at [255, 317] on link "Music" at bounding box center [312, 340] width 191 height 48
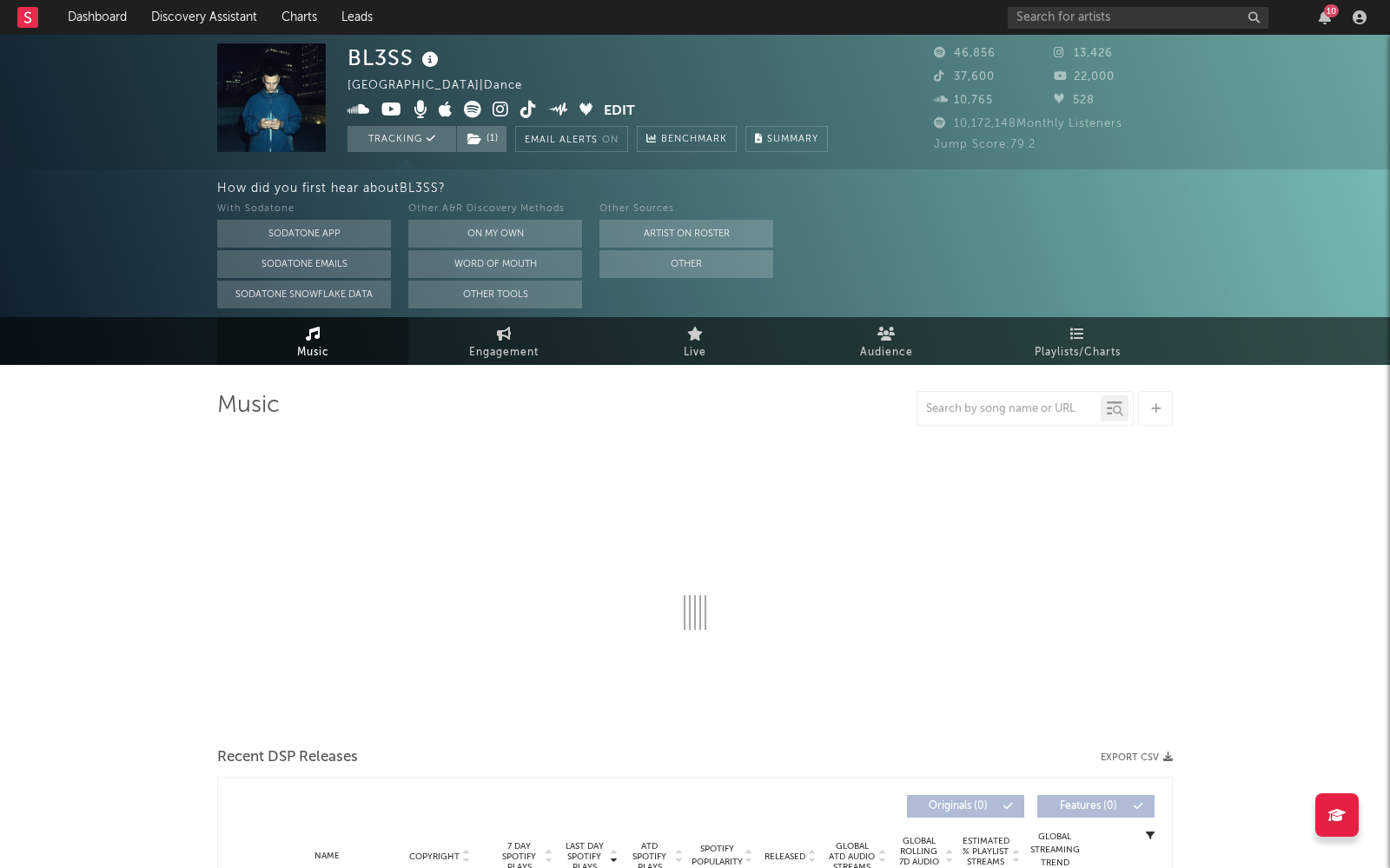
click at [283, 331] on link "Music" at bounding box center [312, 340] width 191 height 48
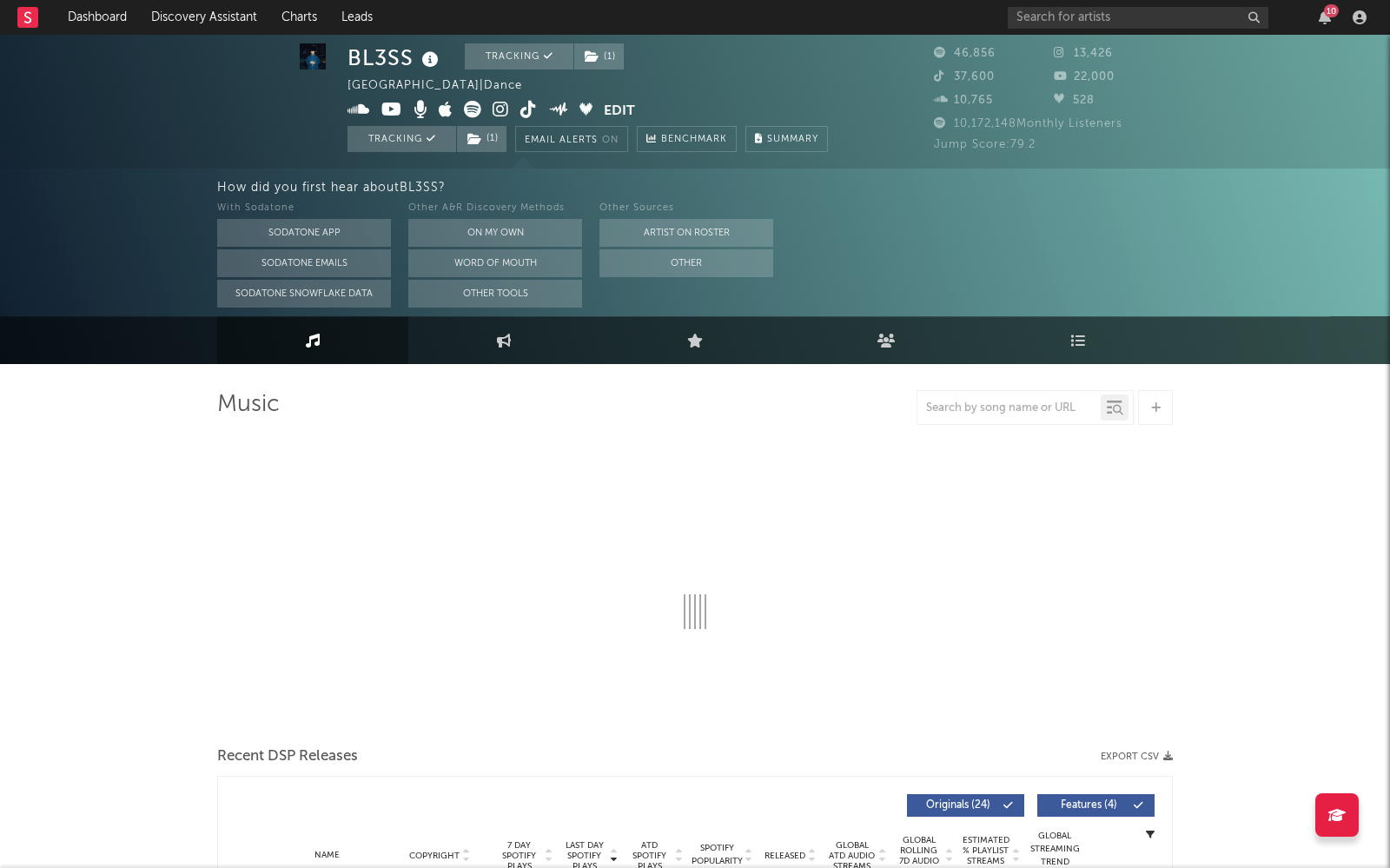
select select "6m"
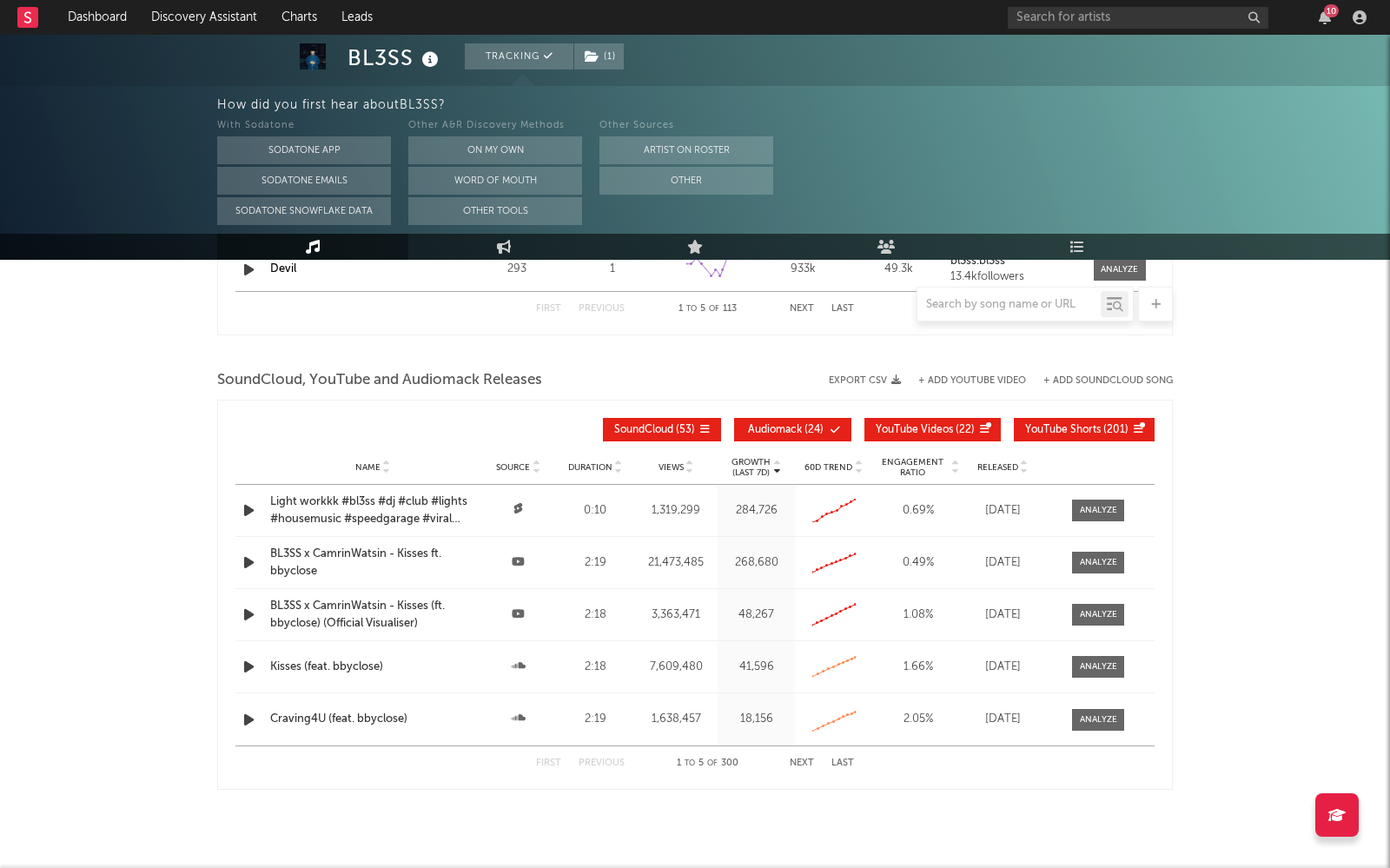
scroll to position [1888, 0]
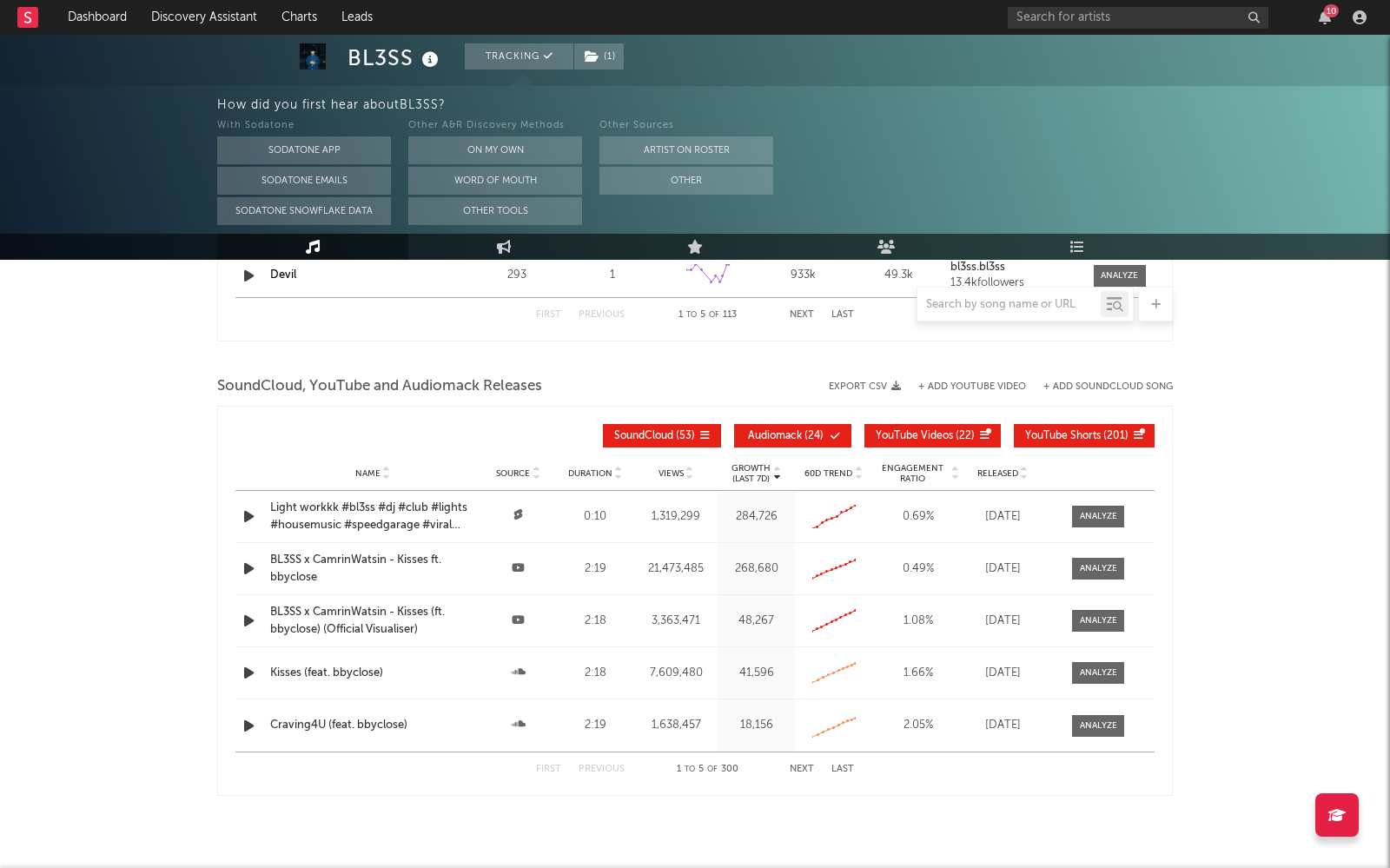
click at [765, 427] on button "Audiomack ( 24 )" at bounding box center [792, 435] width 117 height 23
drag, startPoint x: 931, startPoint y: 446, endPoint x: 941, endPoint y: 437, distance: 13.5
click at [931, 446] on button "YouTube Videos ( 22 )" at bounding box center [932, 435] width 136 height 23
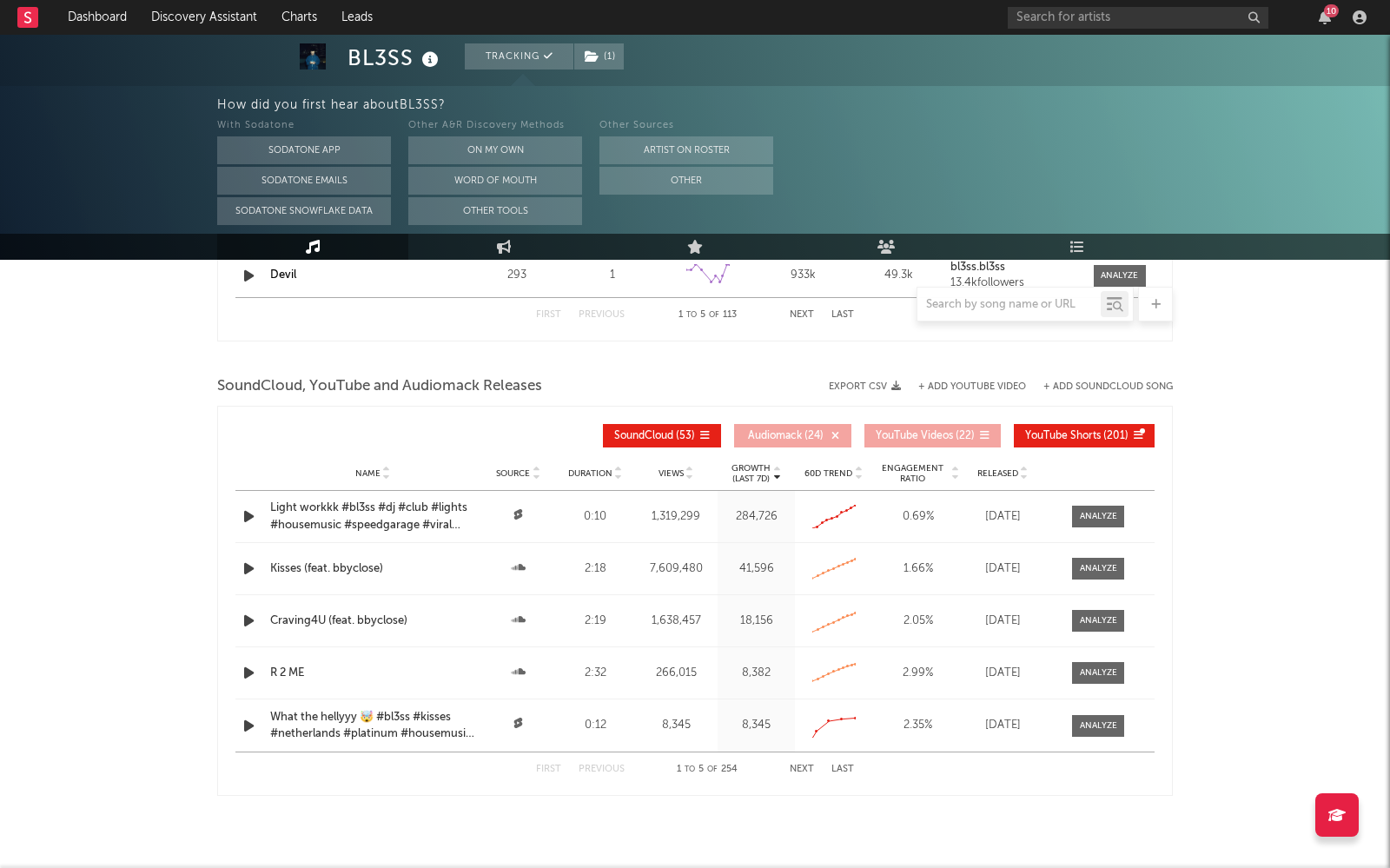
click at [942, 436] on span "YouTube Videos" at bounding box center [914, 435] width 78 height 11
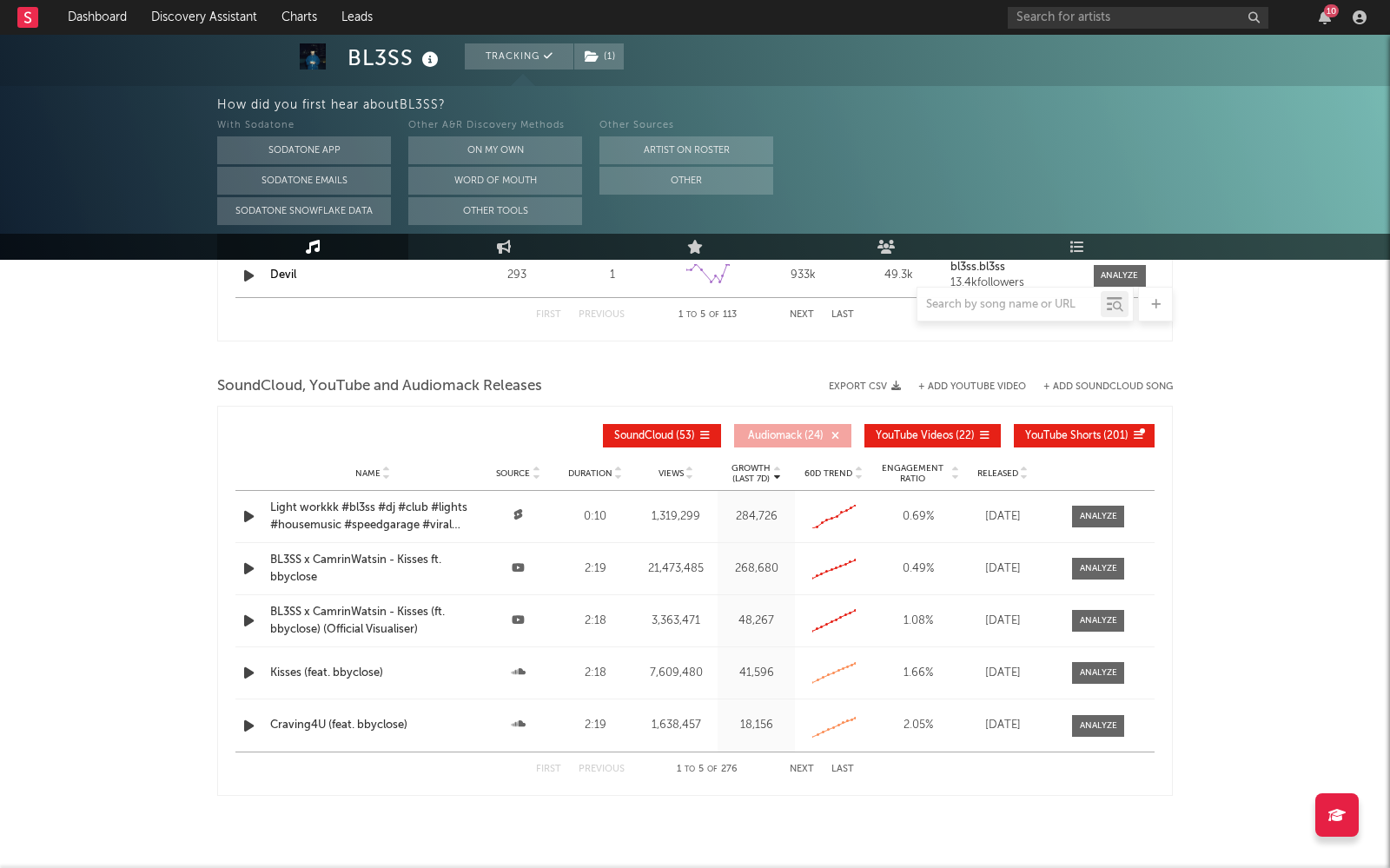
click at [901, 426] on button "YouTube Videos ( 22 )" at bounding box center [932, 435] width 136 height 23
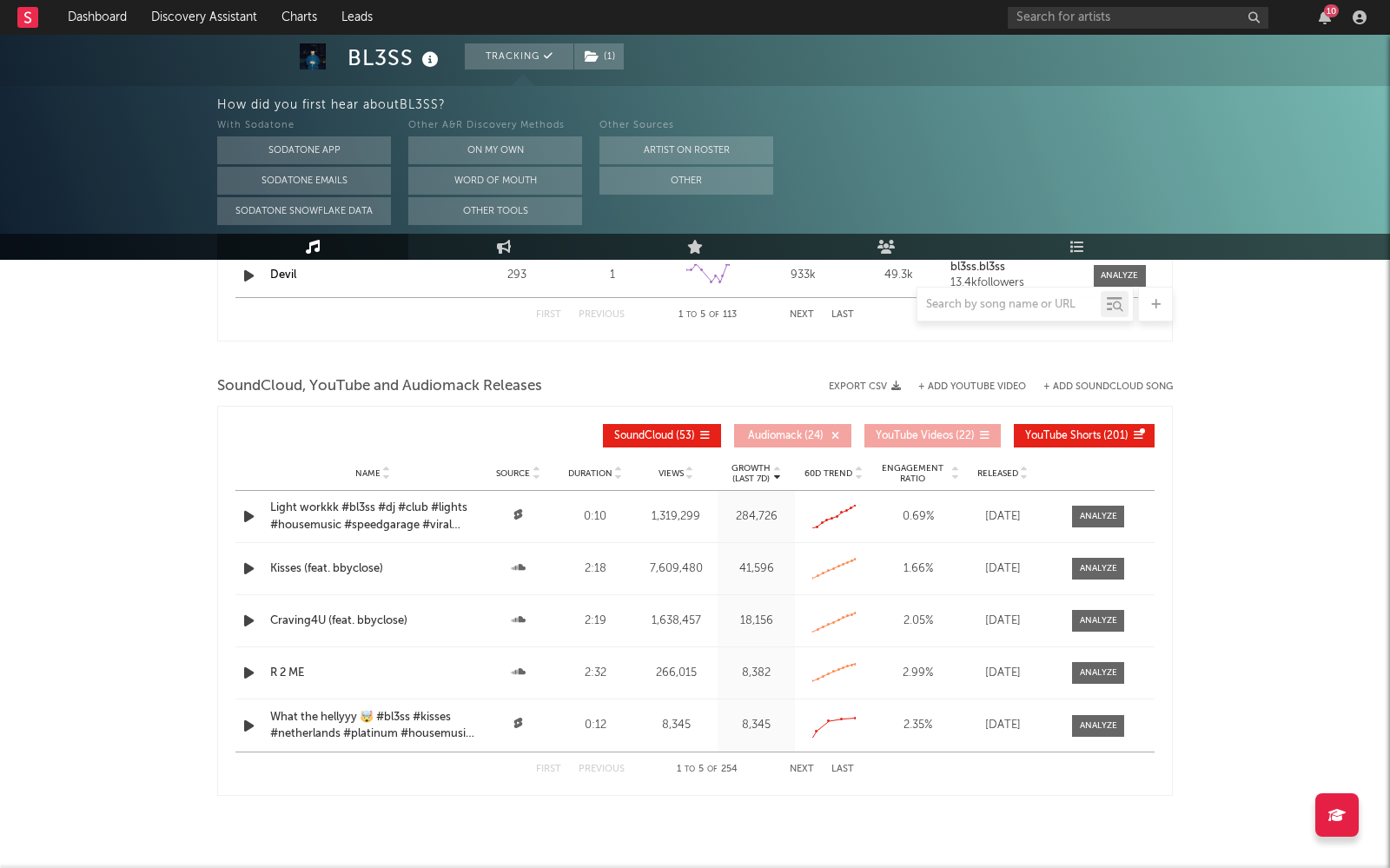
click at [1044, 436] on span "YouTube Shorts" at bounding box center [1062, 435] width 76 height 11
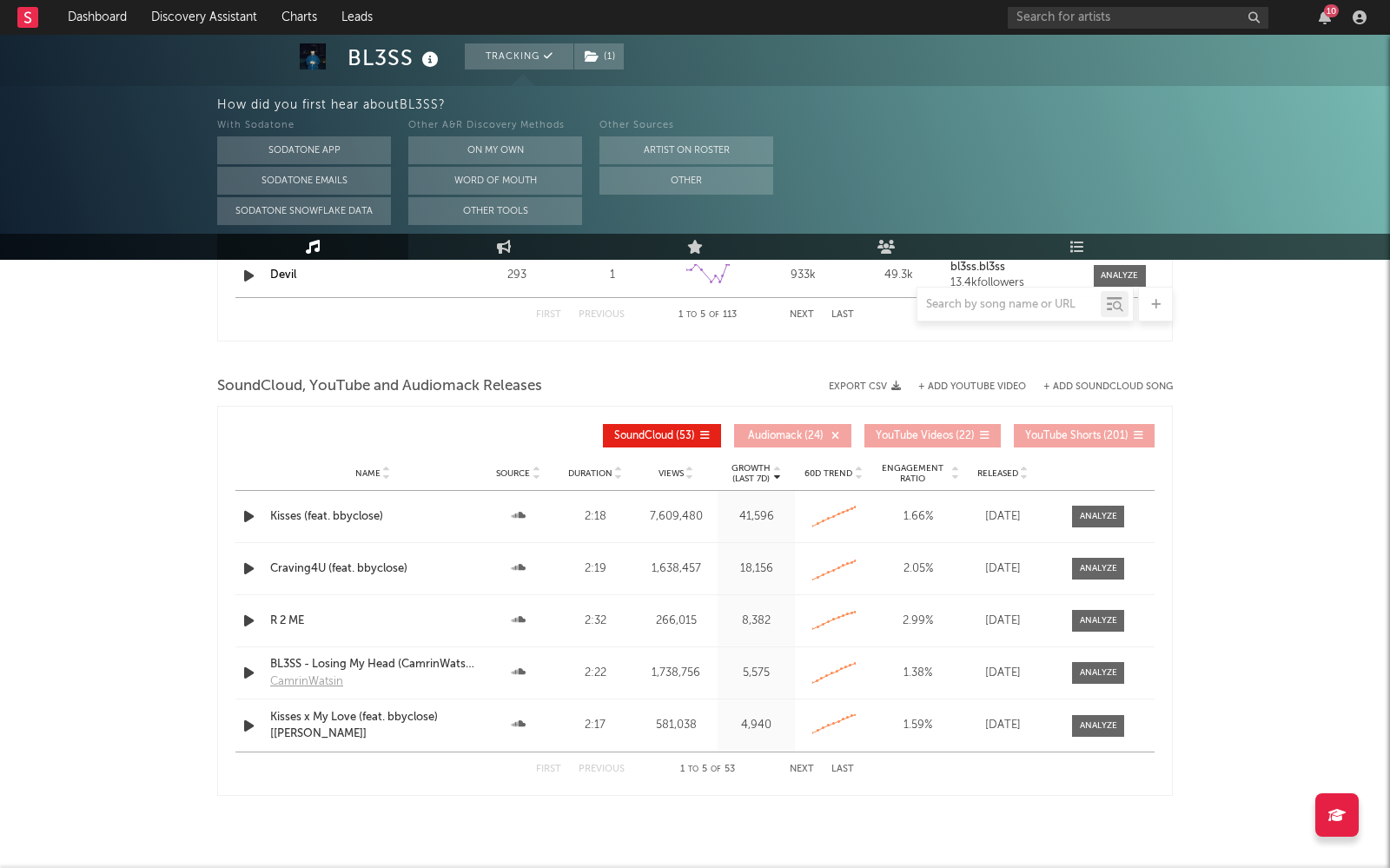
drag, startPoint x: 798, startPoint y: 767, endPoint x: 812, endPoint y: 782, distance: 20.5
click at [812, 668] on div "First Previous 1 to 5 of 53 Next Last" at bounding box center [695, 768] width 318 height 34
click at [801, 668] on button "Next" at bounding box center [801, 769] width 24 height 10
click at [1106, 516] on div at bounding box center [1097, 517] width 37 height 13
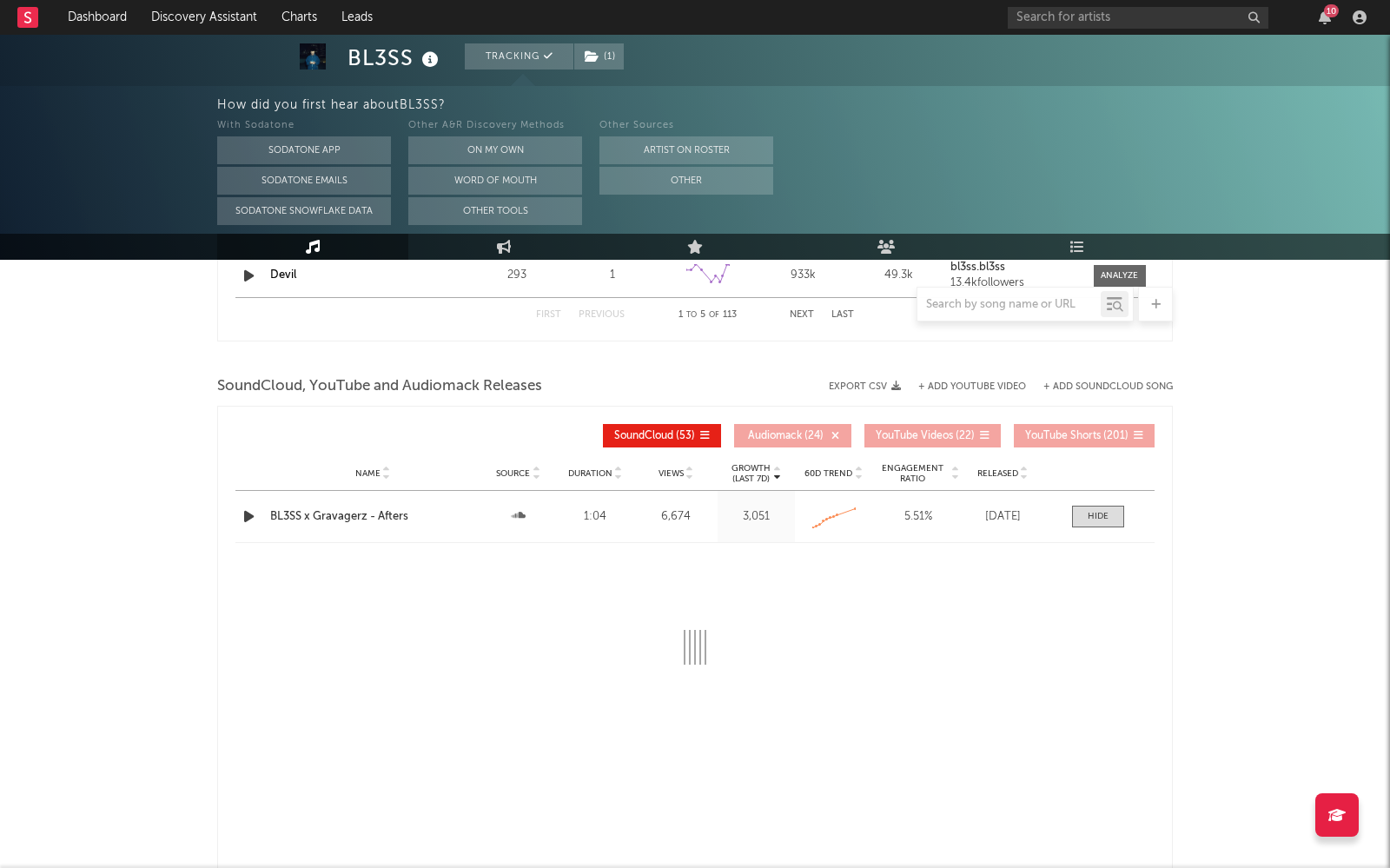
select select "All"
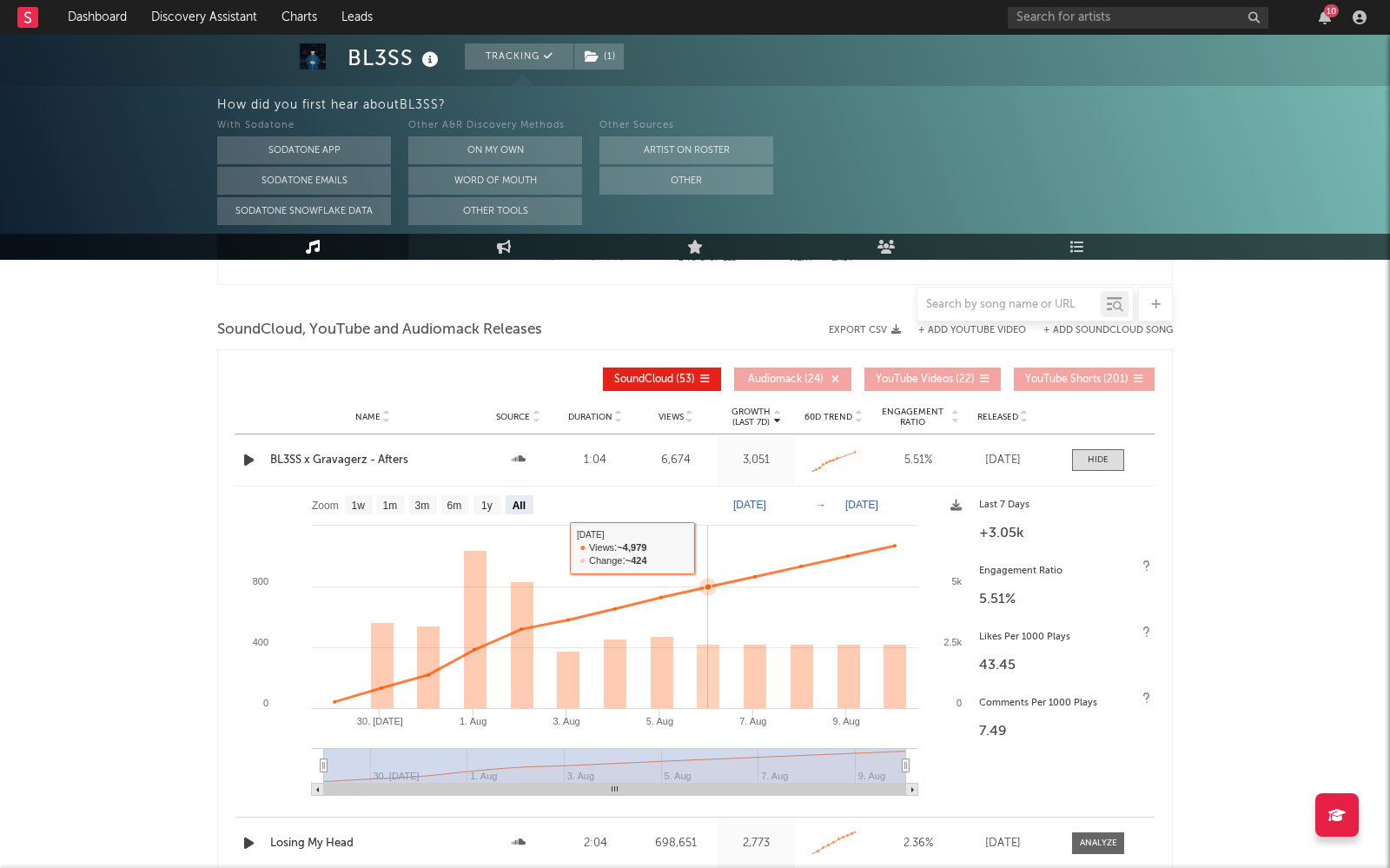
scroll to position [1893, 0]
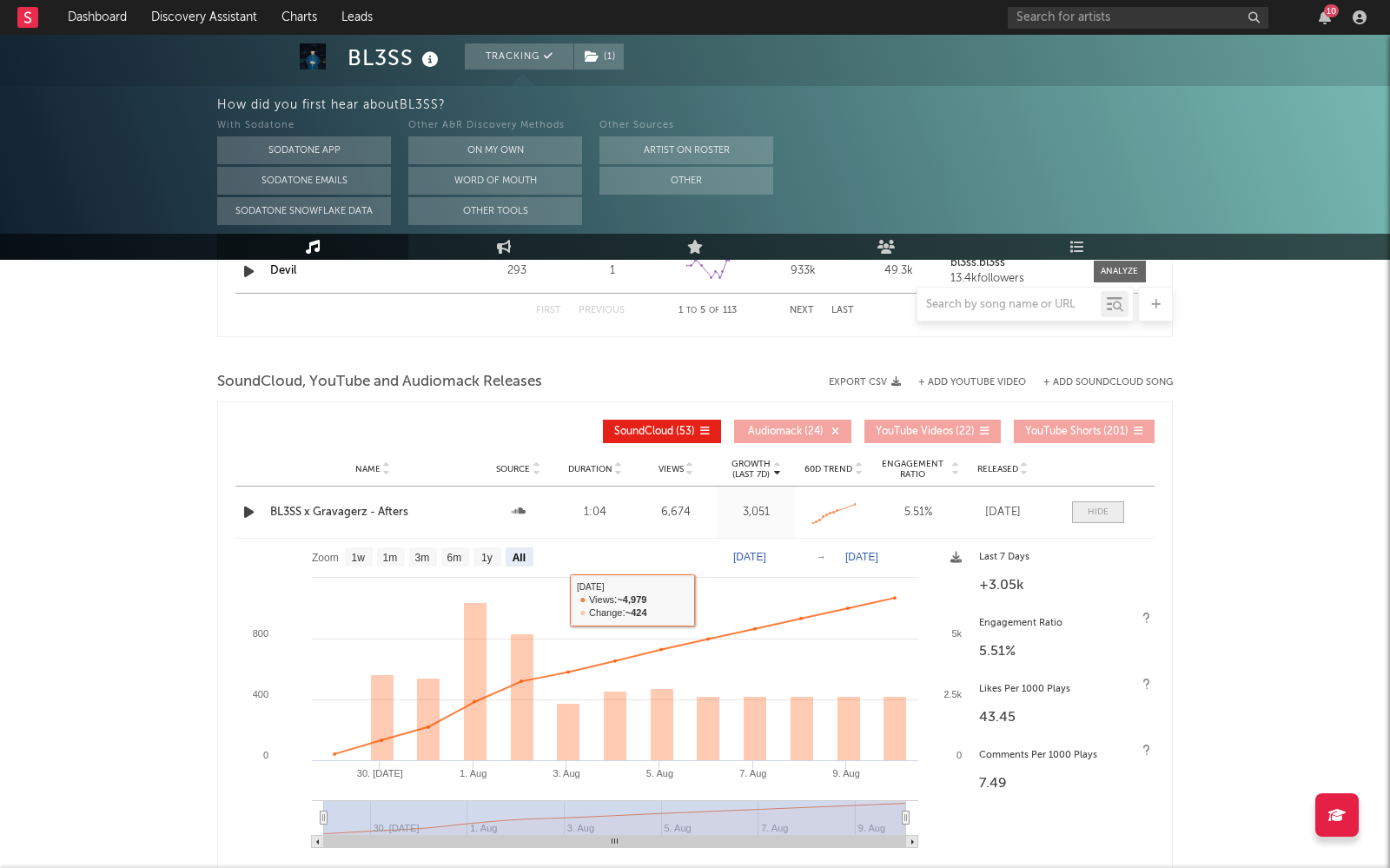
click at [1106, 513] on div at bounding box center [1098, 512] width 21 height 13
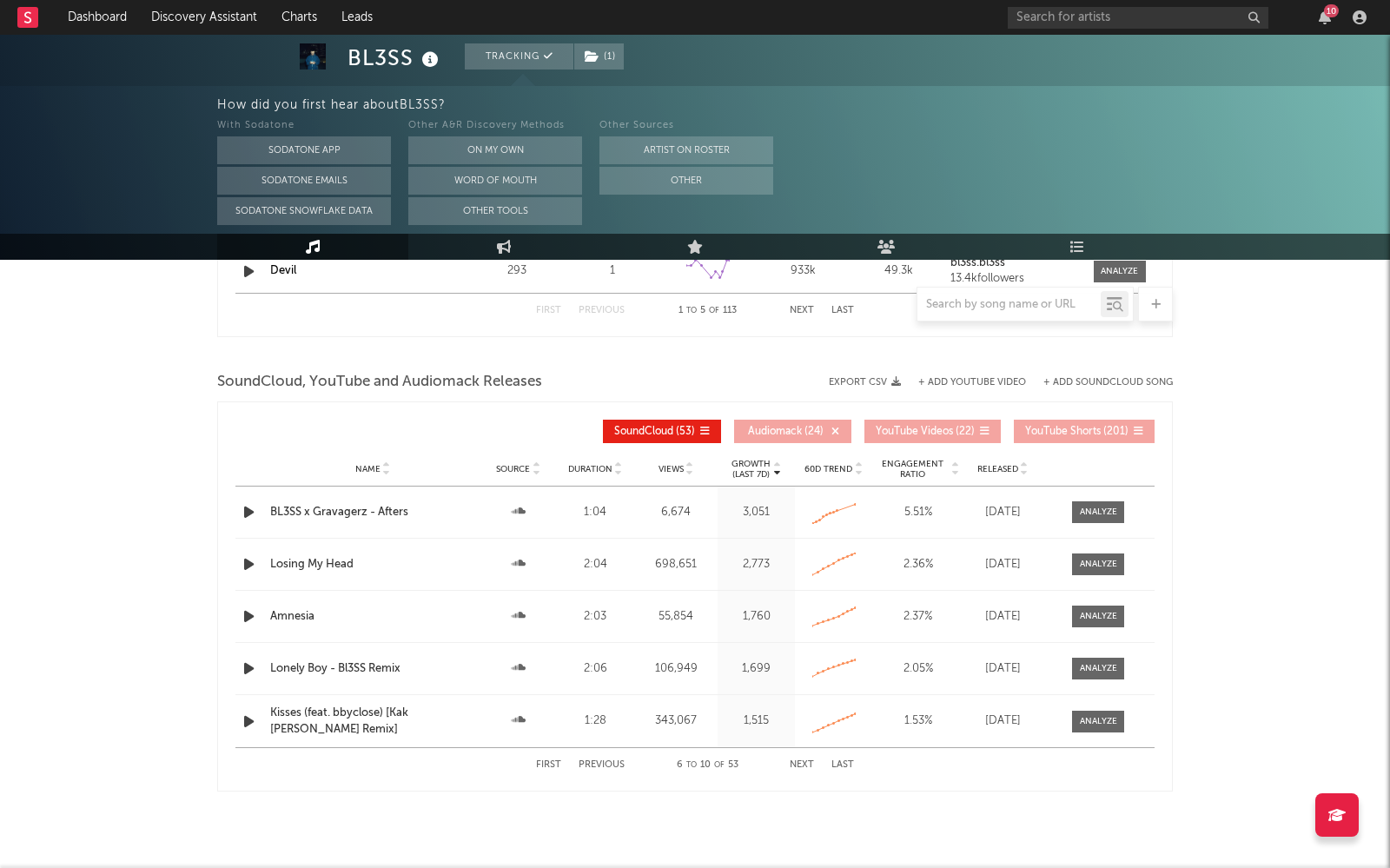
scroll to position [1894, 0]
click at [585, 668] on button "Previous" at bounding box center [601, 763] width 46 height 10
click at [1107, 620] on div at bounding box center [1097, 616] width 37 height 13
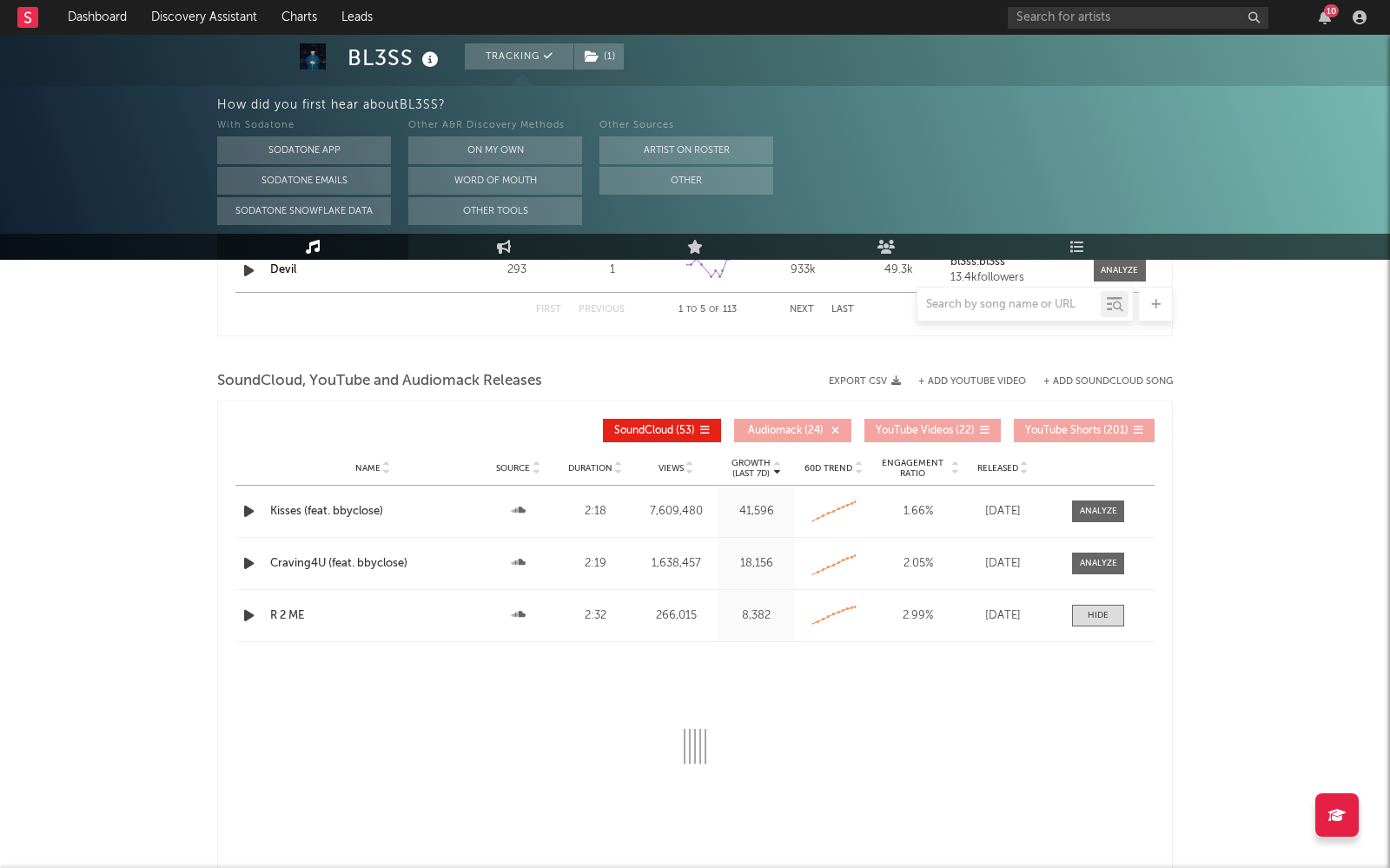
select select "All"
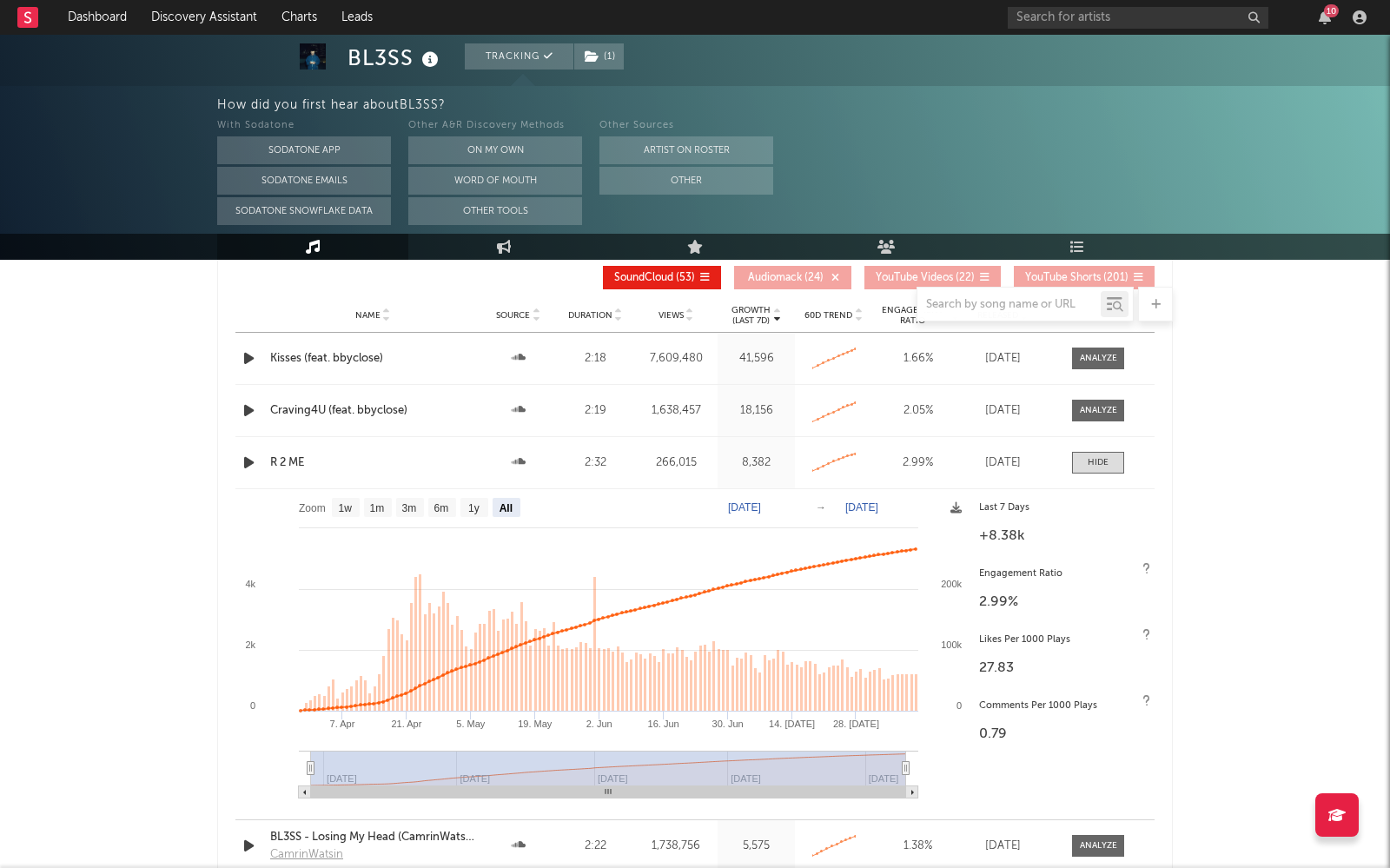
scroll to position [2072, 0]
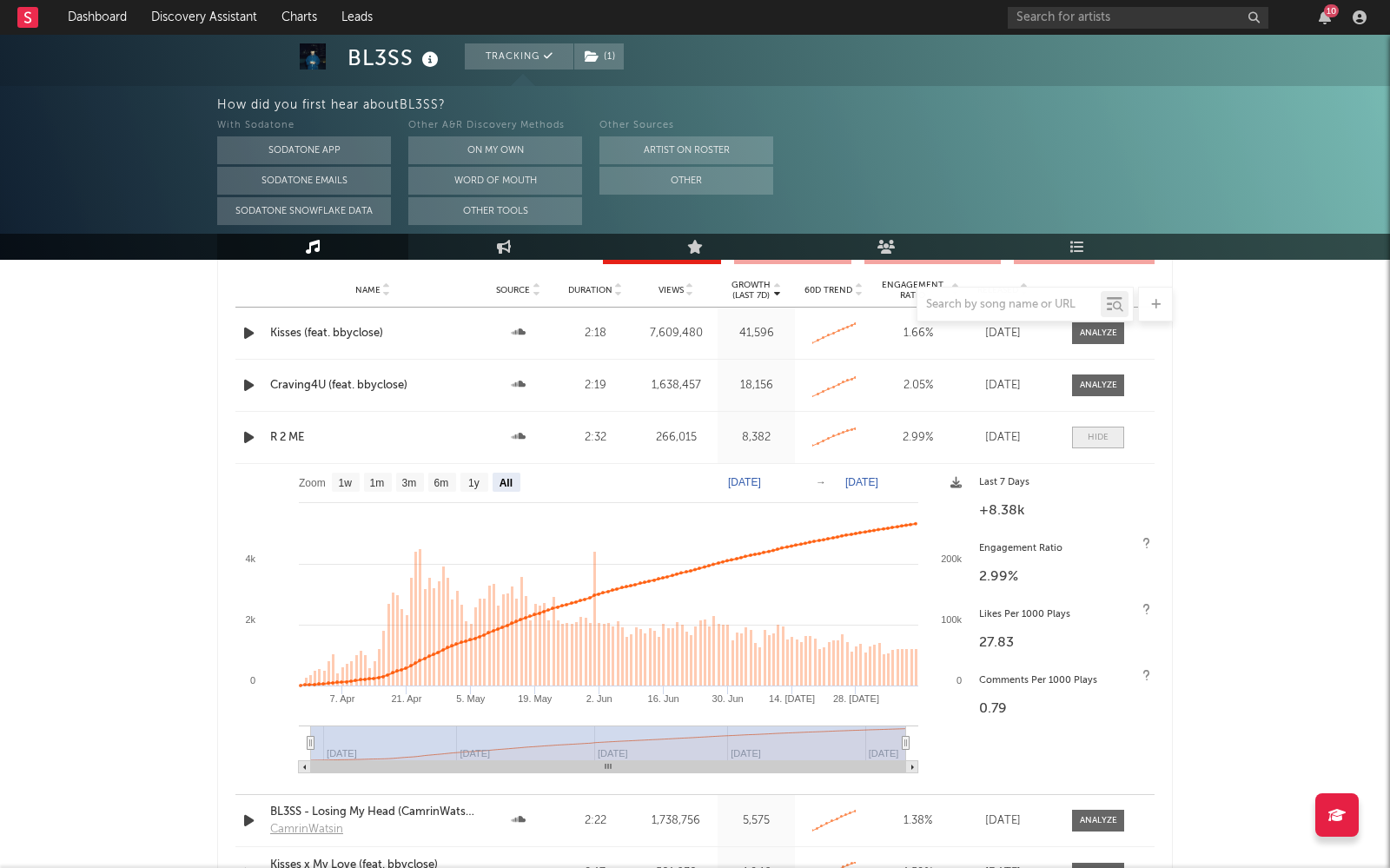
click at [1092, 431] on div at bounding box center [1098, 437] width 21 height 13
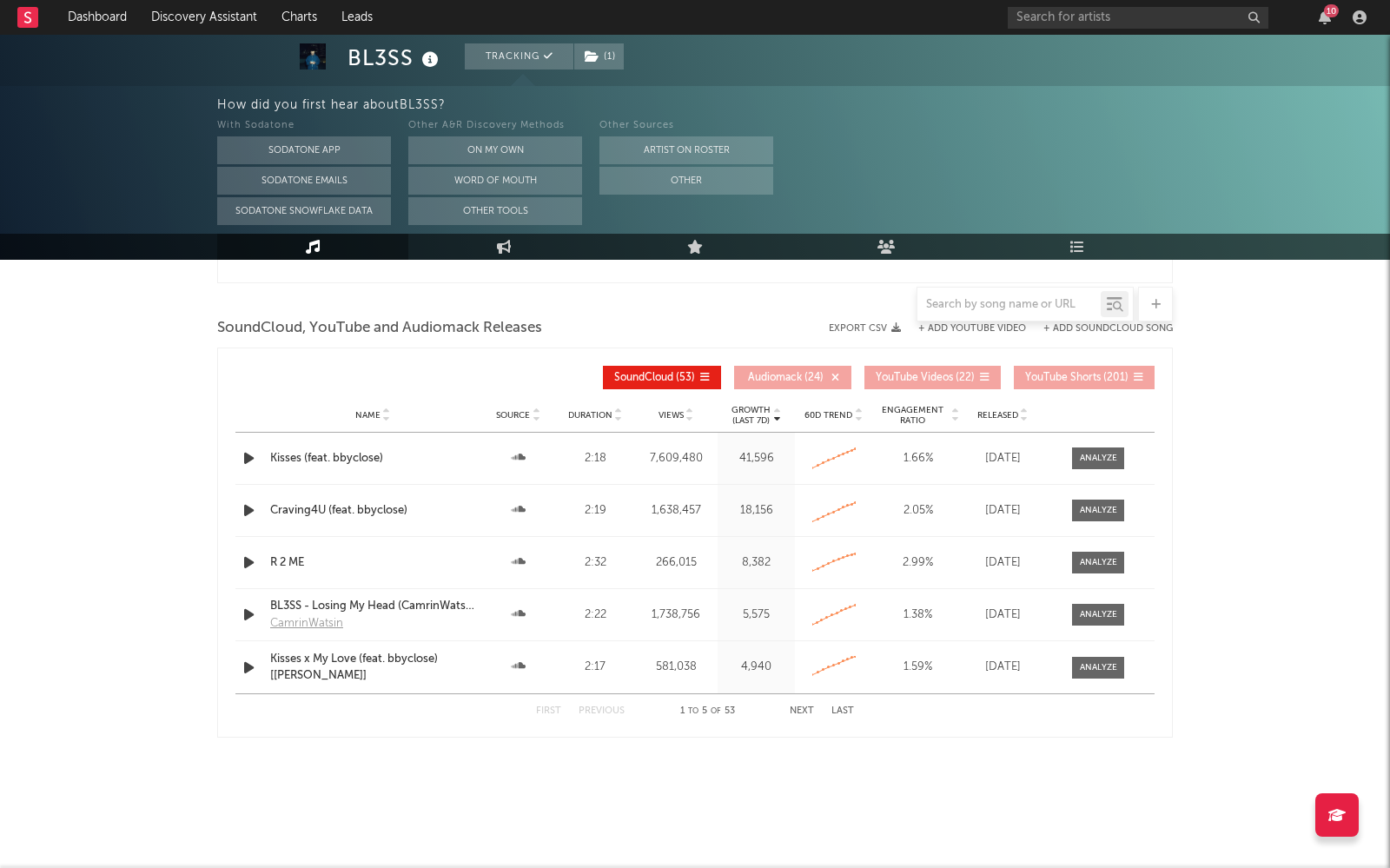
scroll to position [1947, 0]
click at [1095, 504] on div at bounding box center [1097, 510] width 37 height 13
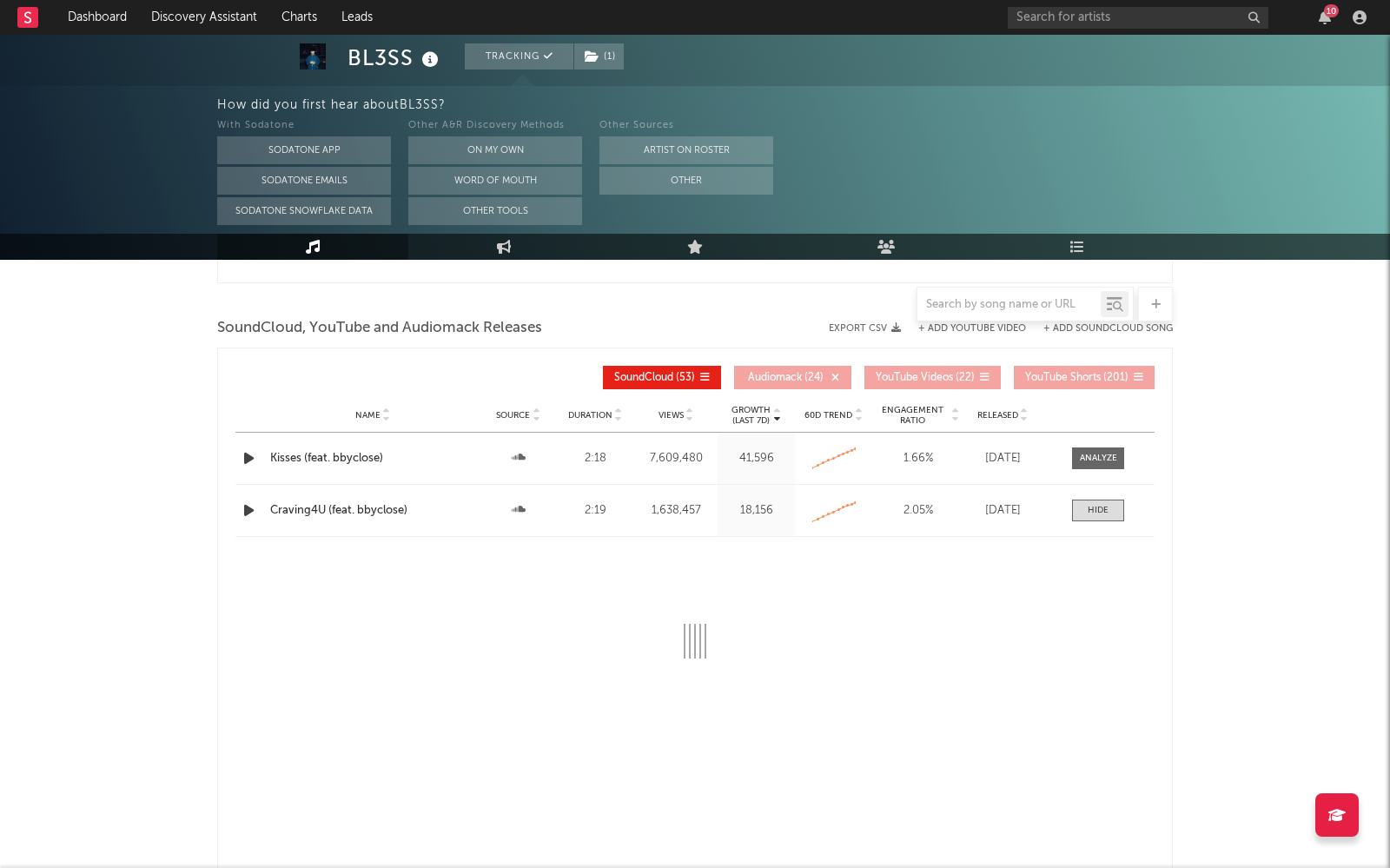
scroll to position [2072, 0]
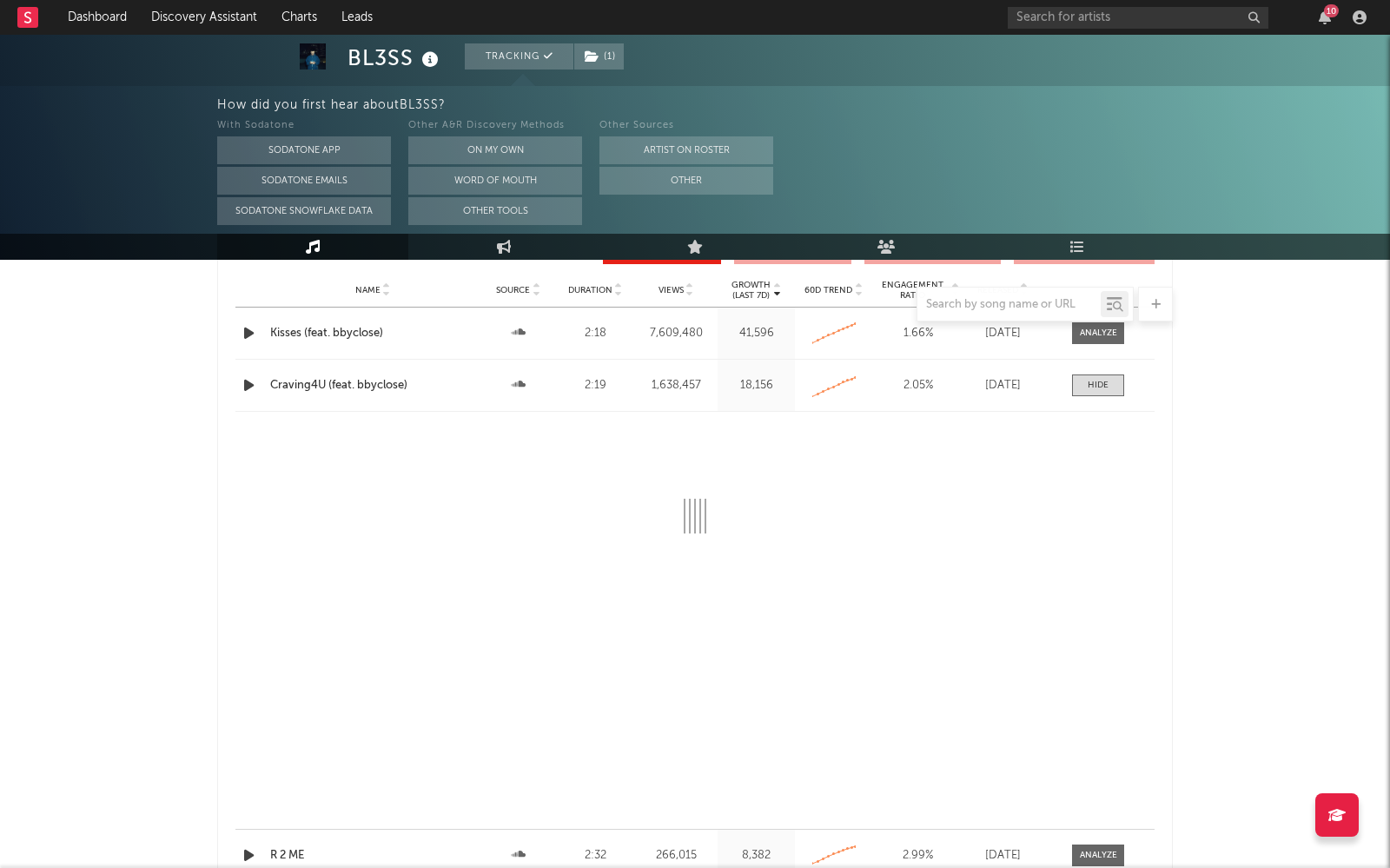
select select "6m"
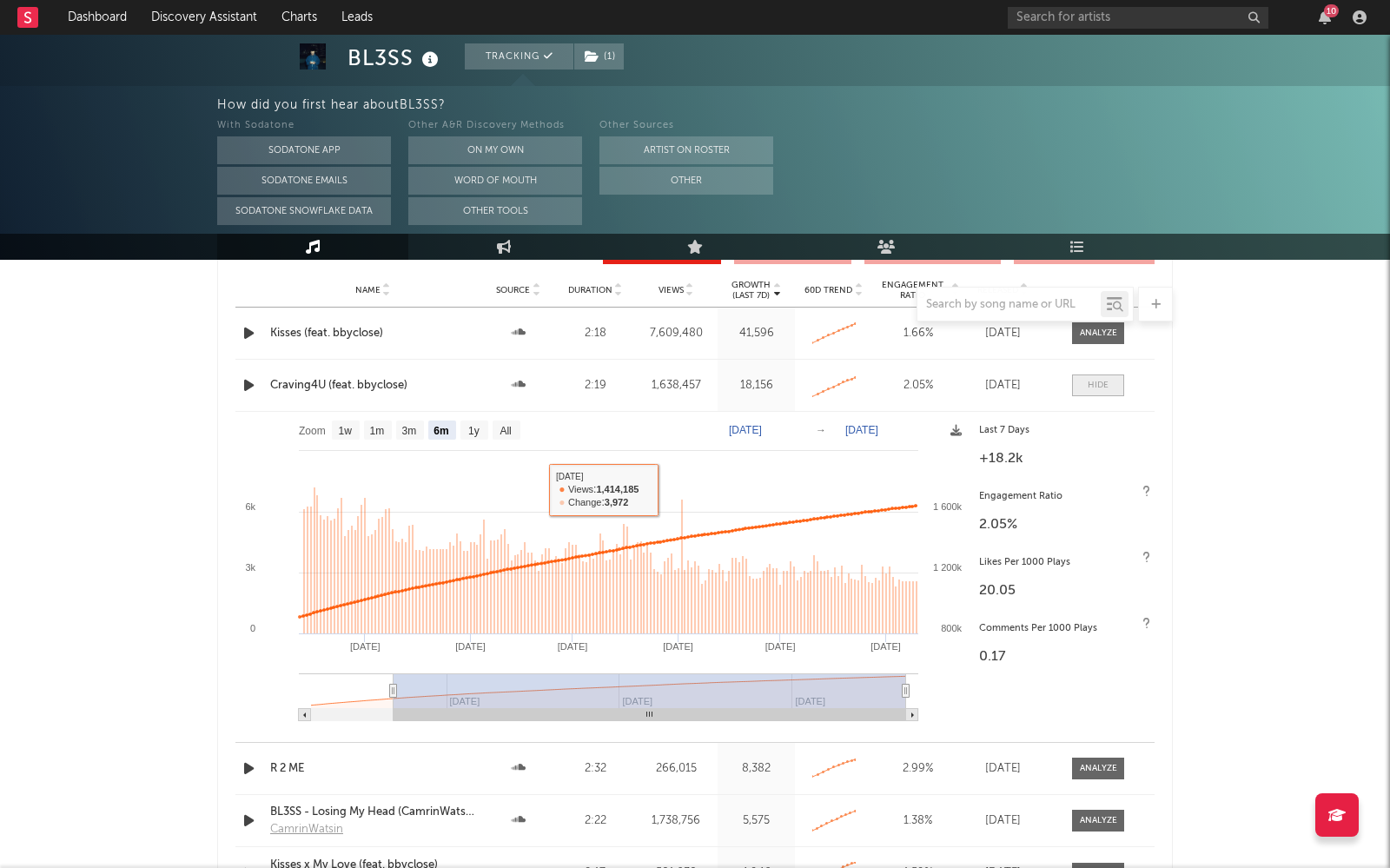
click at [1098, 384] on div at bounding box center [1098, 386] width 21 height 13
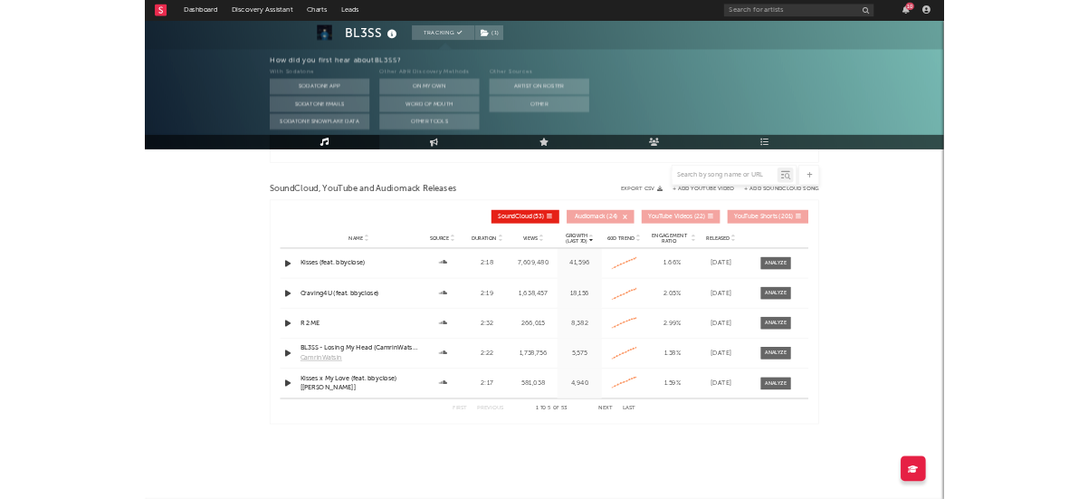
scroll to position [2030, 0]
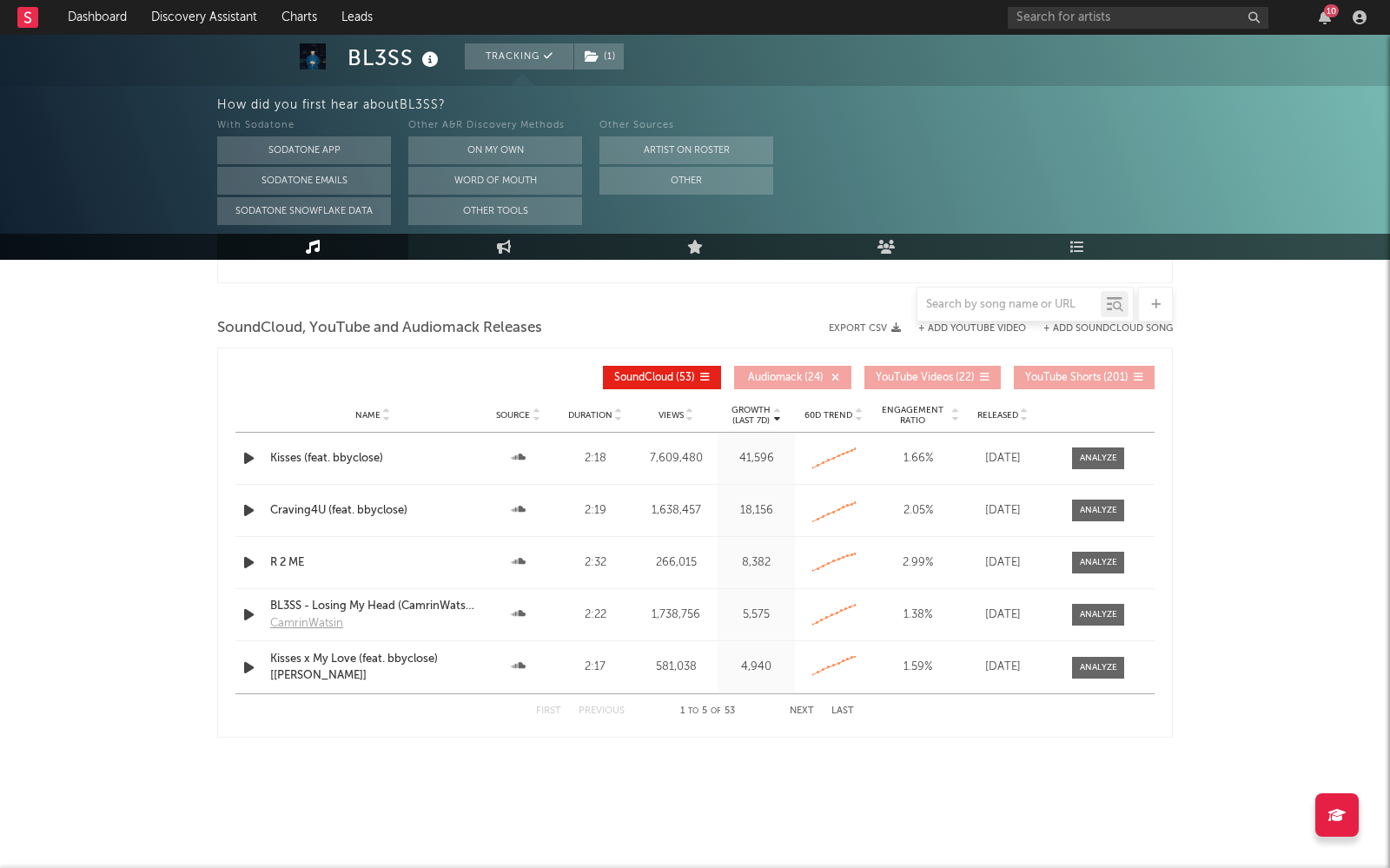
click at [800, 668] on button "Next" at bounding box center [801, 711] width 24 height 10
click at [341, 460] on div "BL3SS x Gravagerz - Afters" at bounding box center [373, 458] width 205 height 17
click at [1254, 20] on icon "button" at bounding box center [1324, 17] width 12 height 13
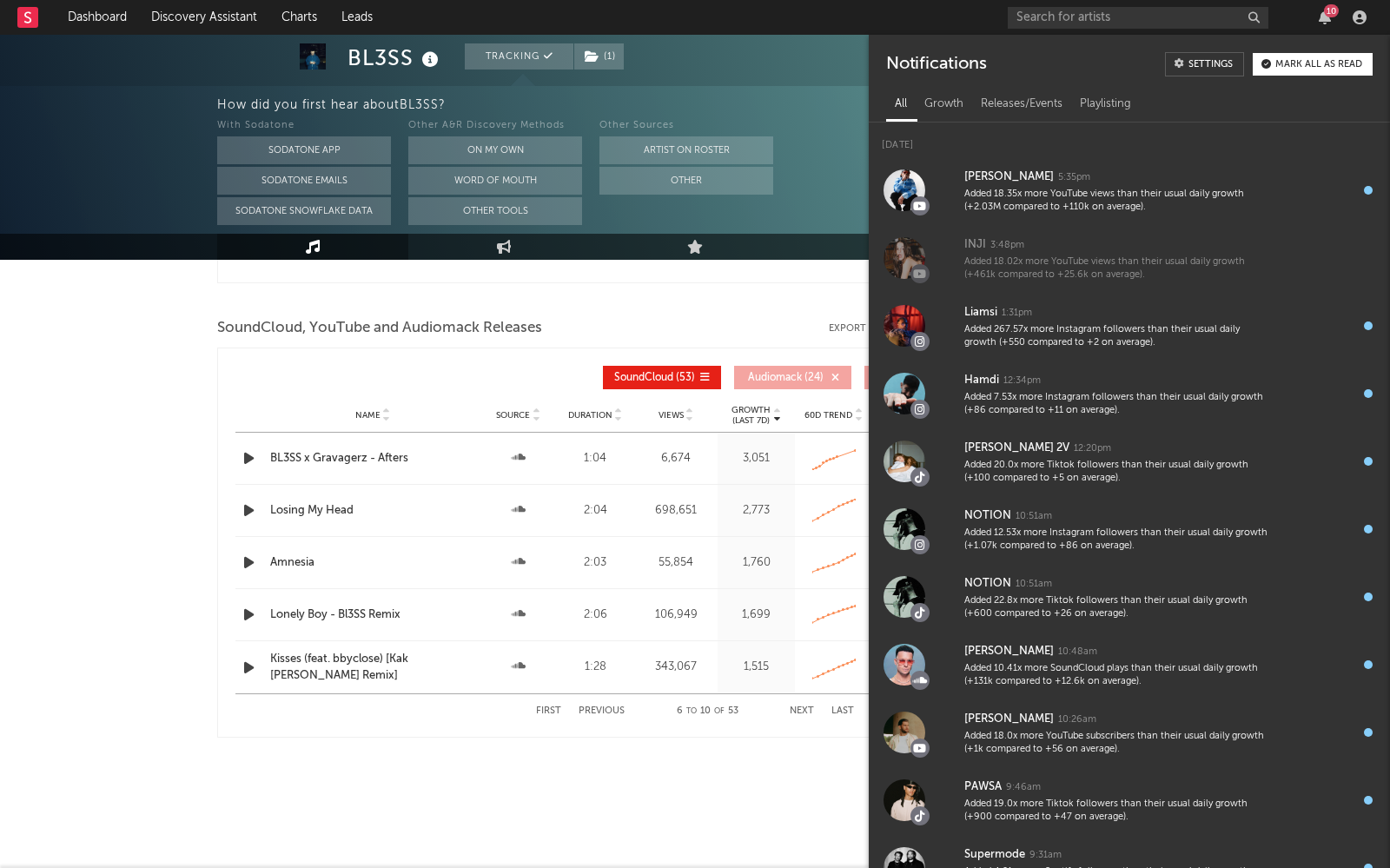
click at [674, 321] on div "SoundCloud, YouTube and Audiomack Releases Export CSV + Add YouTube Video + Add…" at bounding box center [695, 328] width 955 height 30
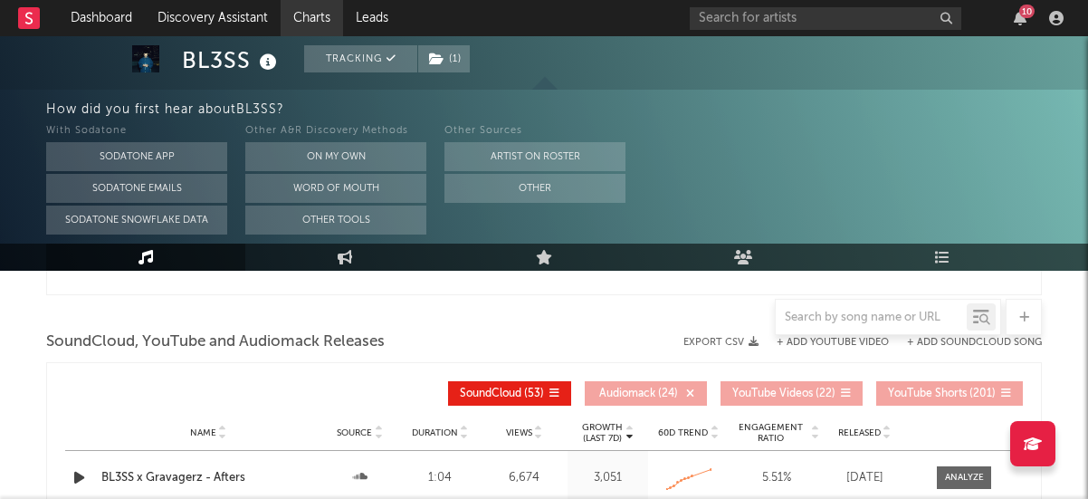
click at [321, 14] on link "Charts" at bounding box center [312, 18] width 62 height 36
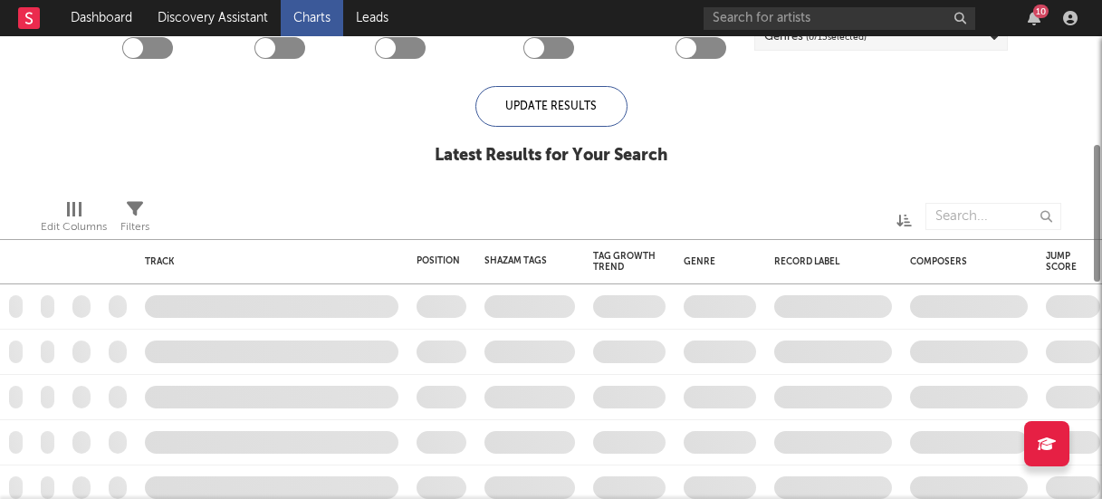
checkbox input "true"
